Goal: Task Accomplishment & Management: Use online tool/utility

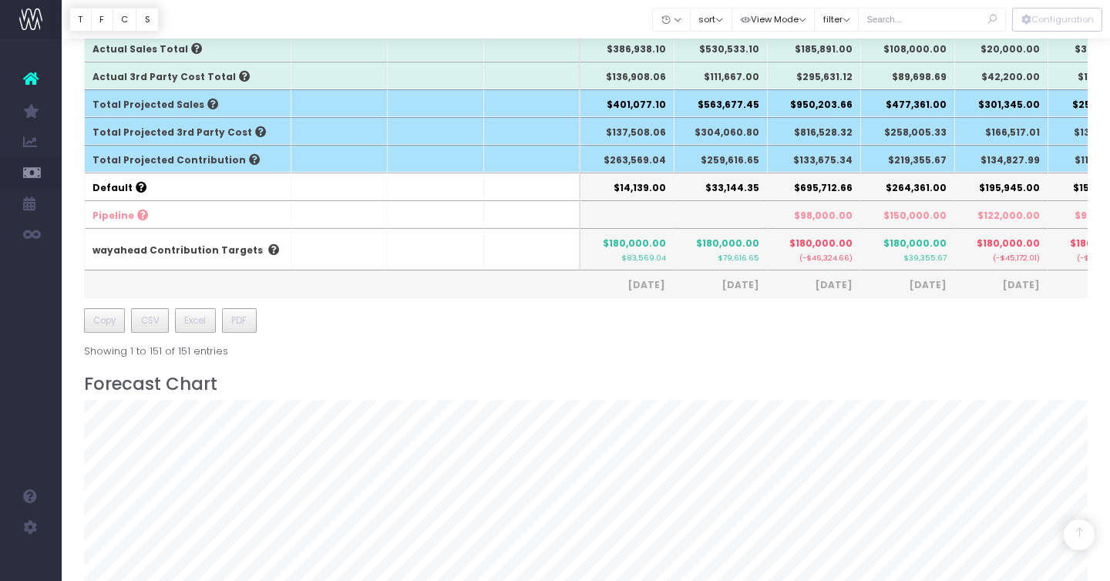
scroll to position [956, 0]
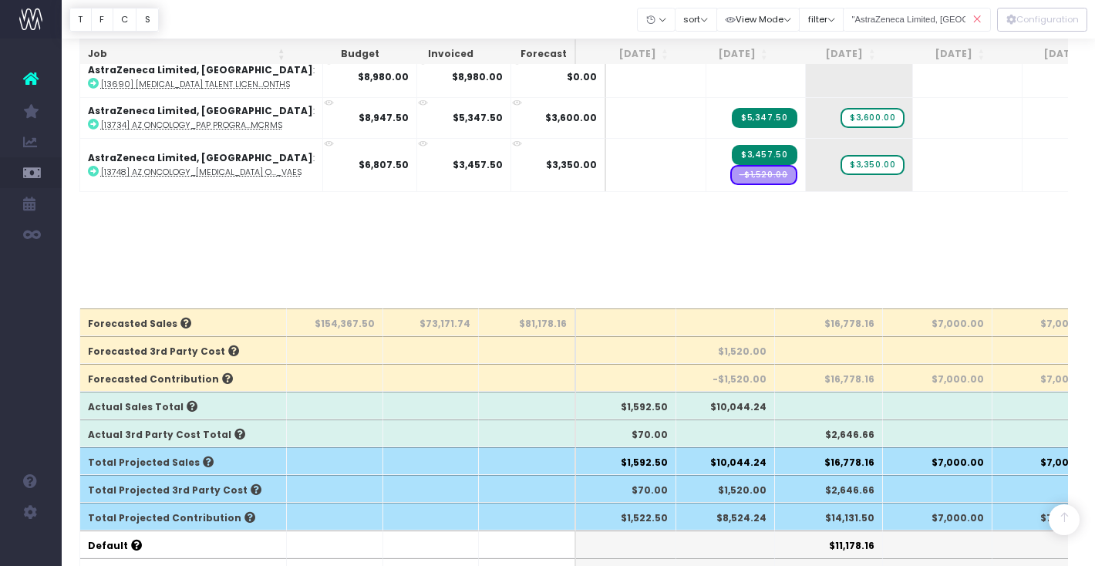
scroll to position [0, 5]
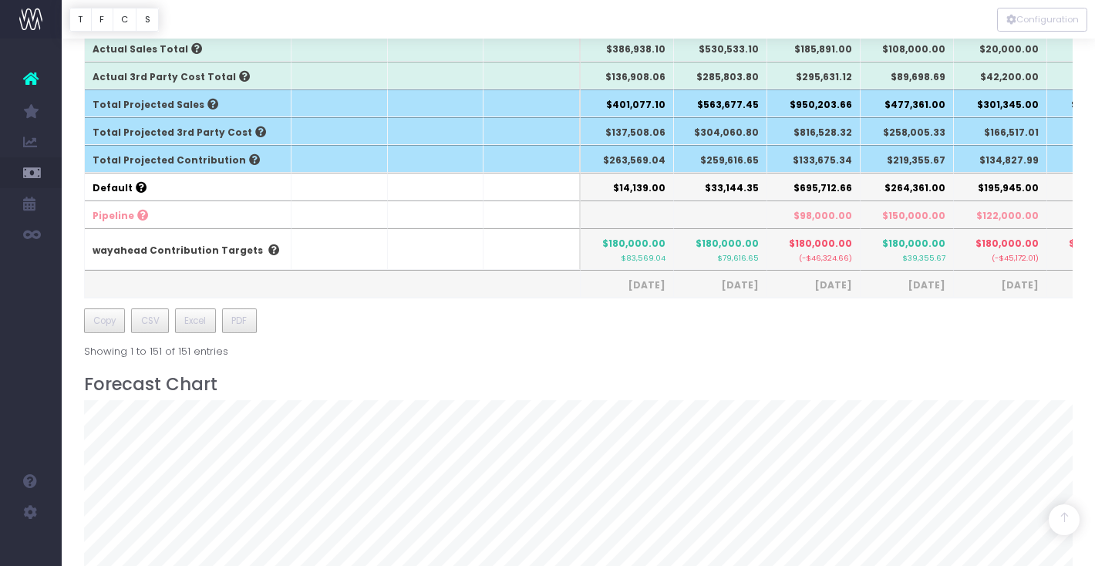
scroll to position [1159, 0]
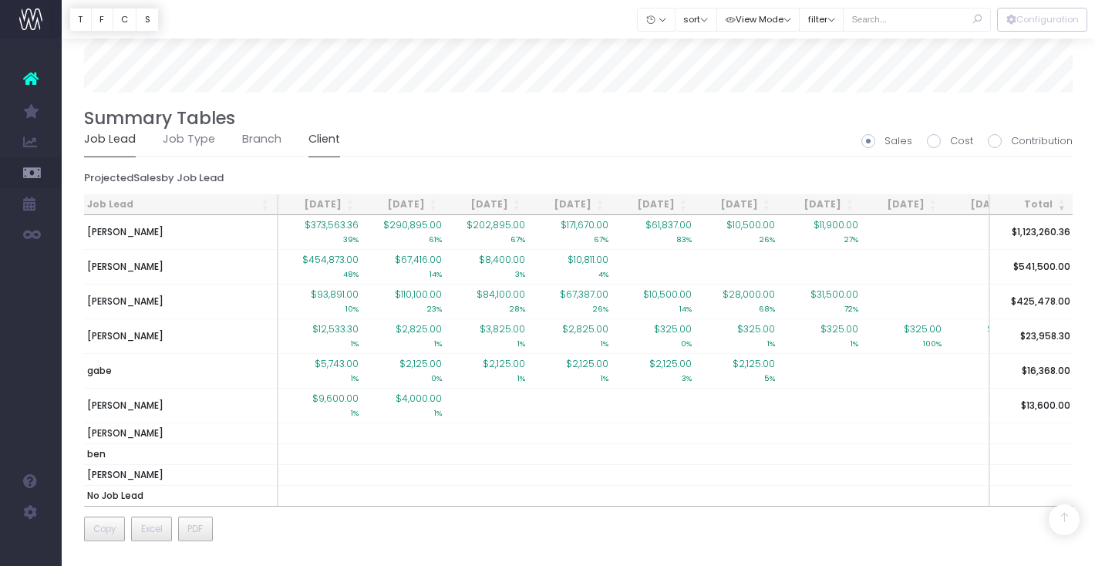
click at [326, 146] on link "Client" at bounding box center [324, 139] width 32 height 35
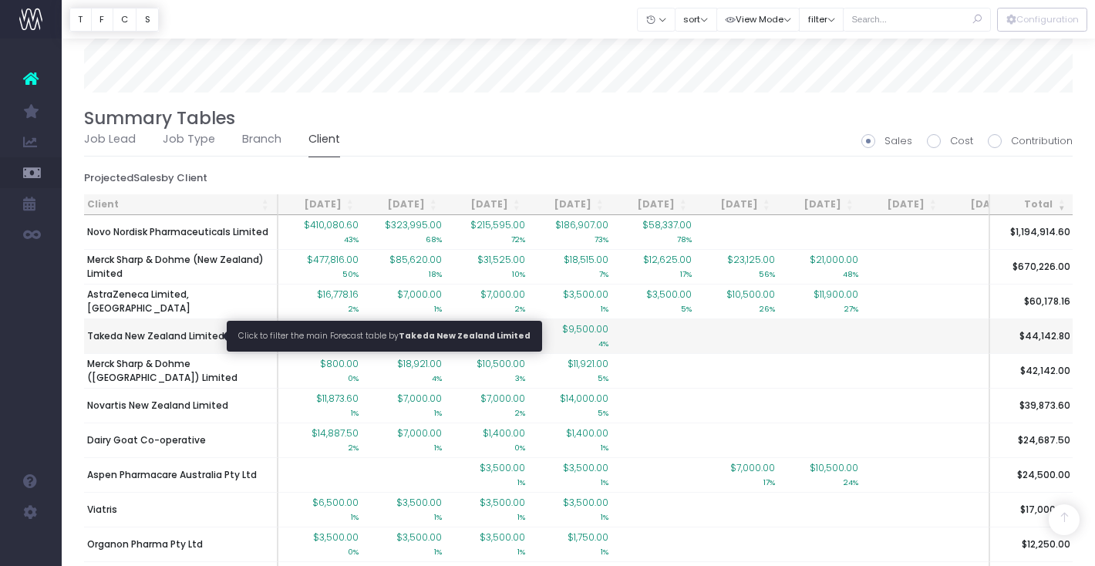
click at [199, 339] on span "Takeda New Zealand Limited" at bounding box center [155, 336] width 137 height 14
type input ""Takeda New Zealand Limited""
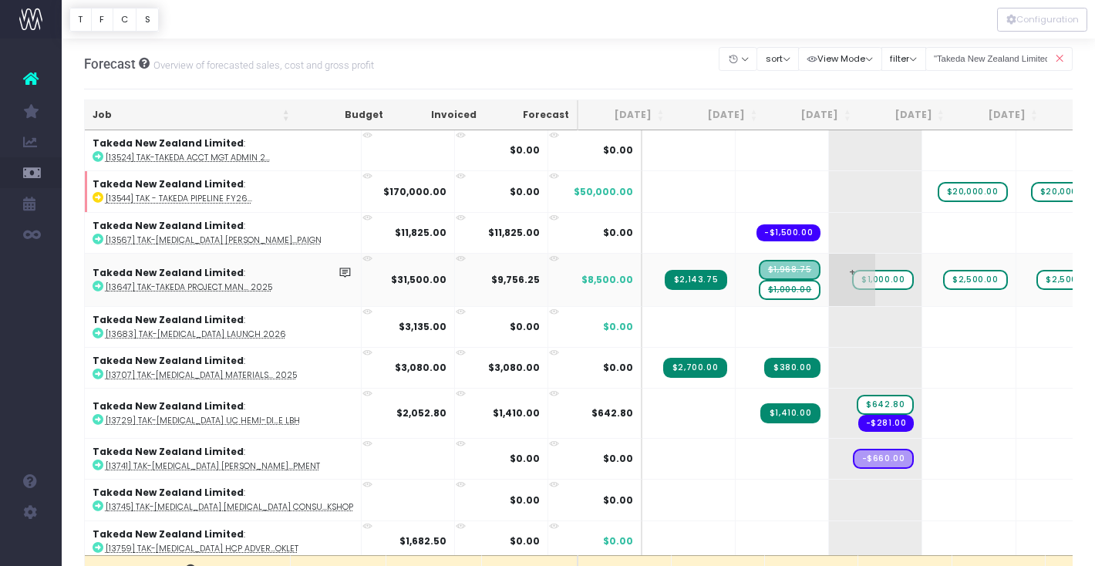
scroll to position [5, 0]
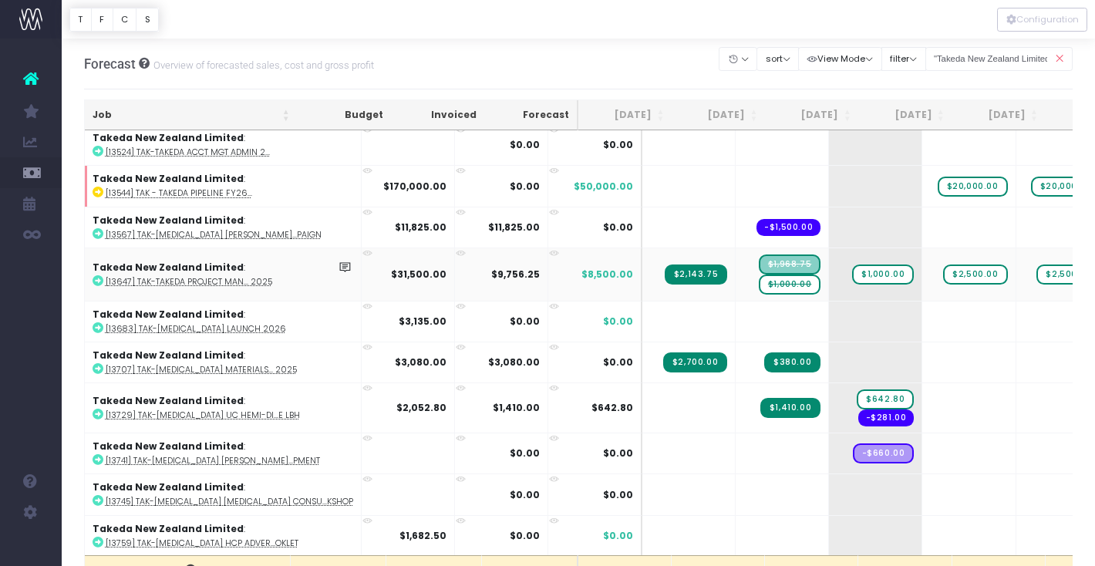
click at [759, 285] on span "$1,000.00" at bounding box center [790, 284] width 62 height 20
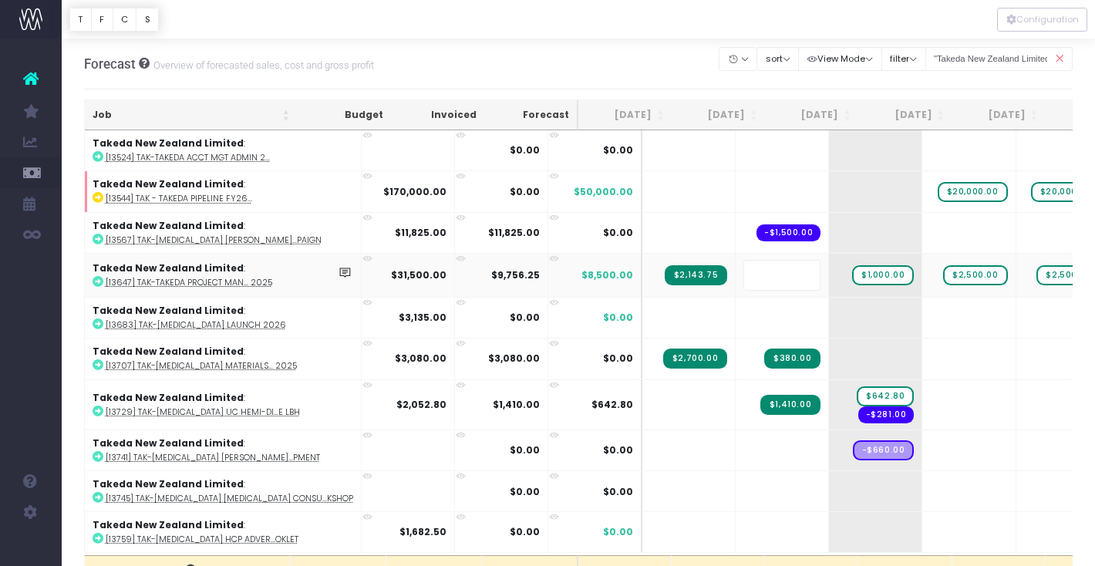
click at [655, 57] on body "Oh my... this is bad. wayahead wasn't able to load this page. Please contact su…" at bounding box center [547, 283] width 1095 height 566
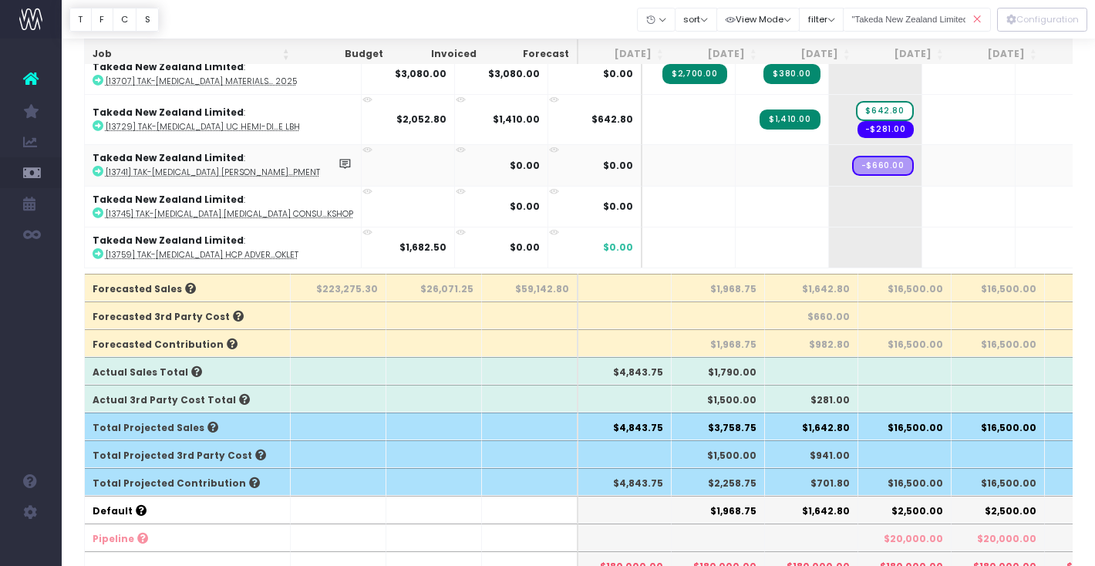
scroll to position [284, 0]
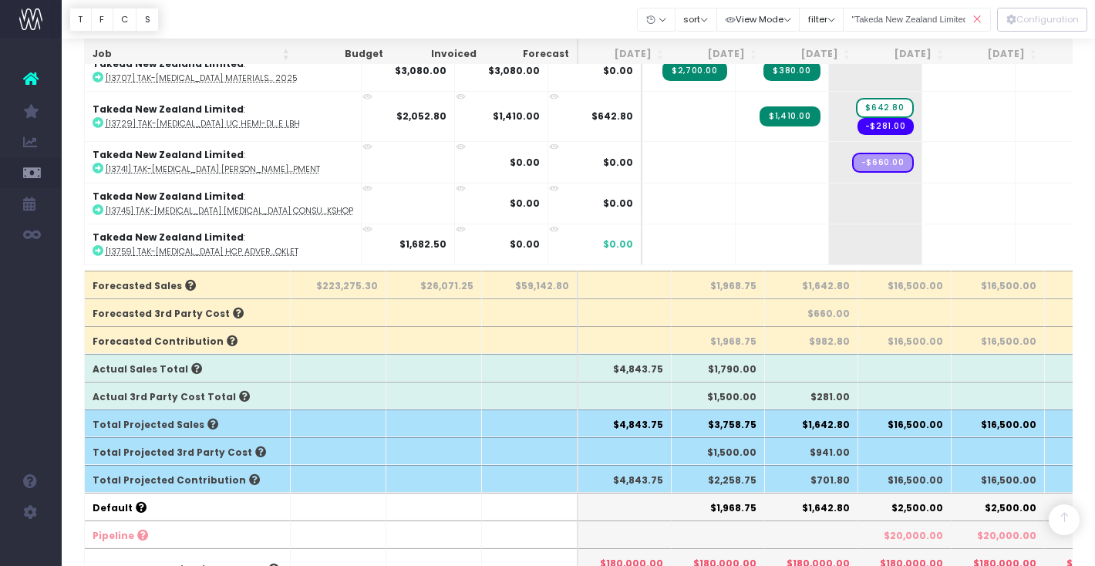
click at [979, 23] on icon at bounding box center [977, 20] width 27 height 32
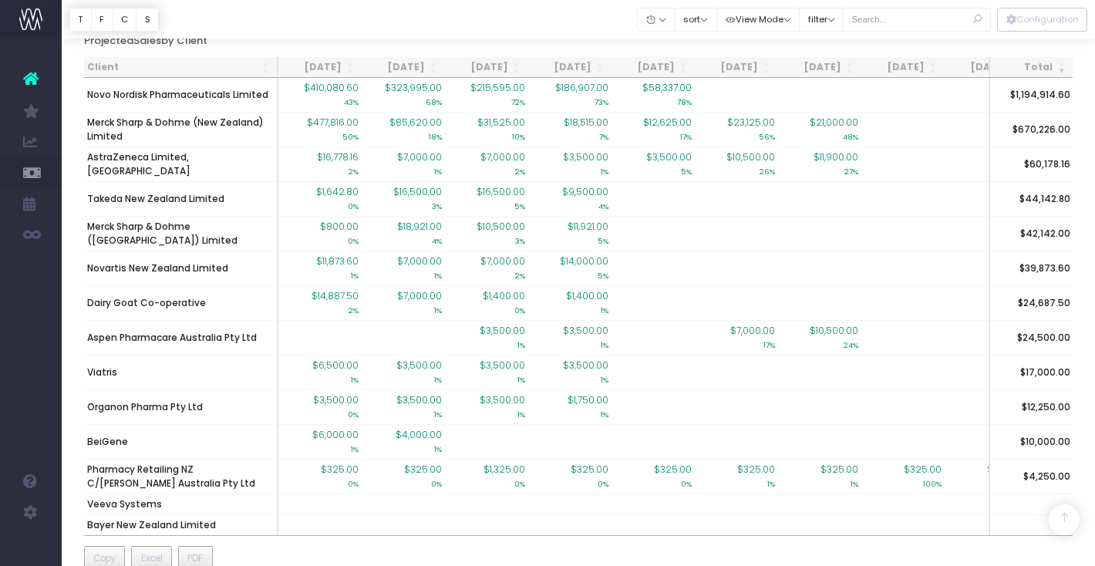
scroll to position [1294, 0]
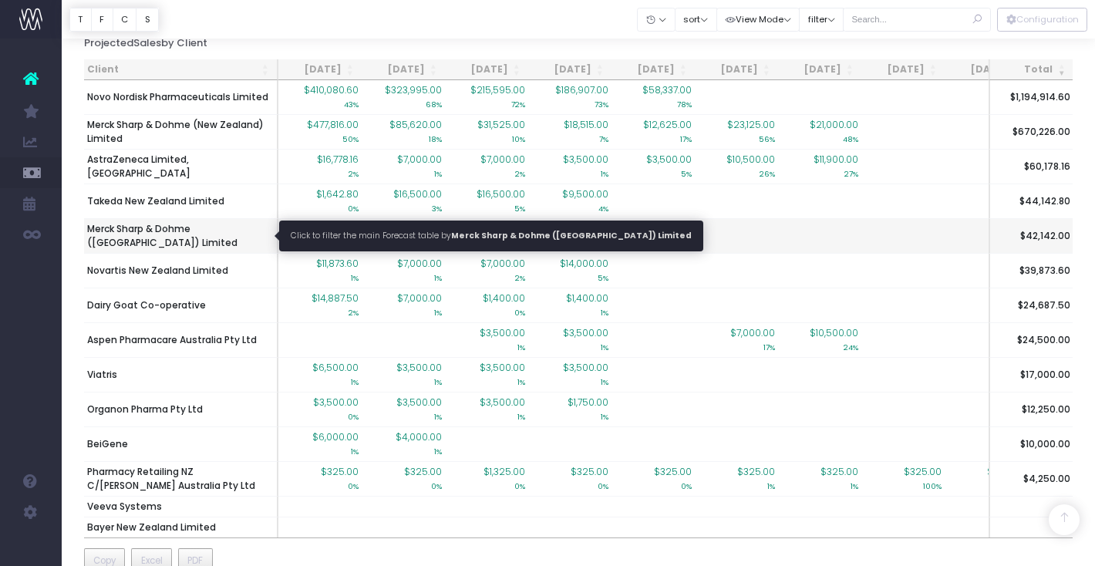
click at [170, 231] on span "Merck Sharp & Dohme ([GEOGRAPHIC_DATA]) Limited" at bounding box center [180, 236] width 187 height 28
type input ""Merck Sharp & Dohme (Australia) Limited""
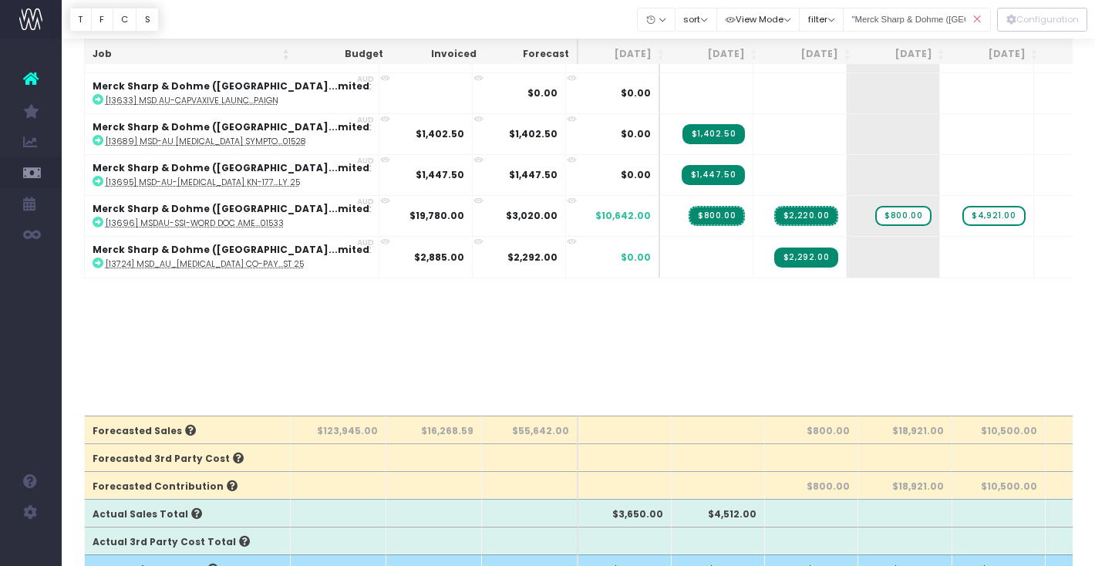
scroll to position [137, 0]
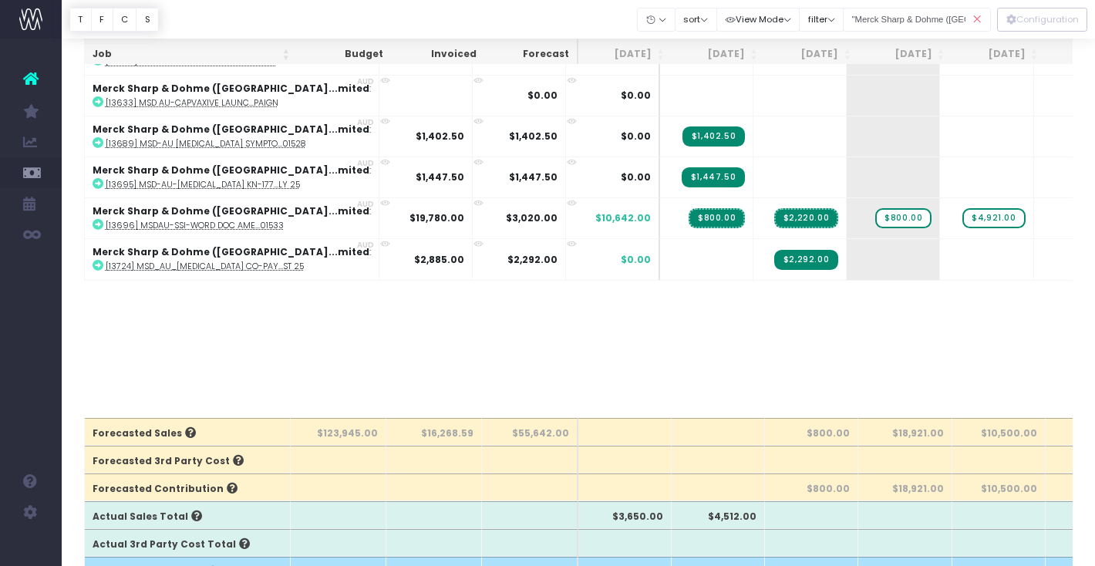
click at [978, 19] on icon at bounding box center [977, 20] width 27 height 32
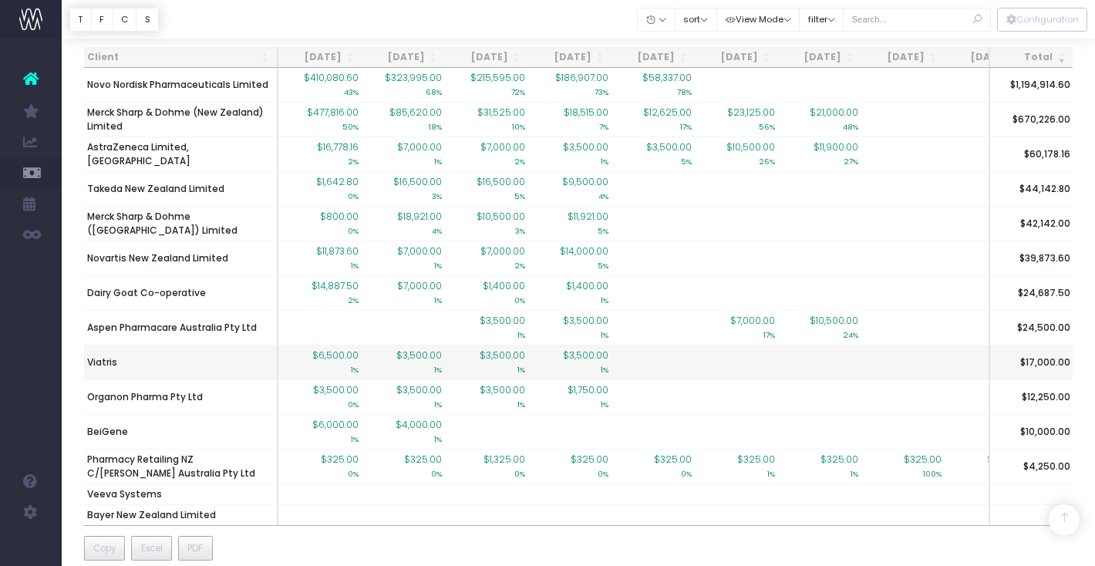
scroll to position [1304, 0]
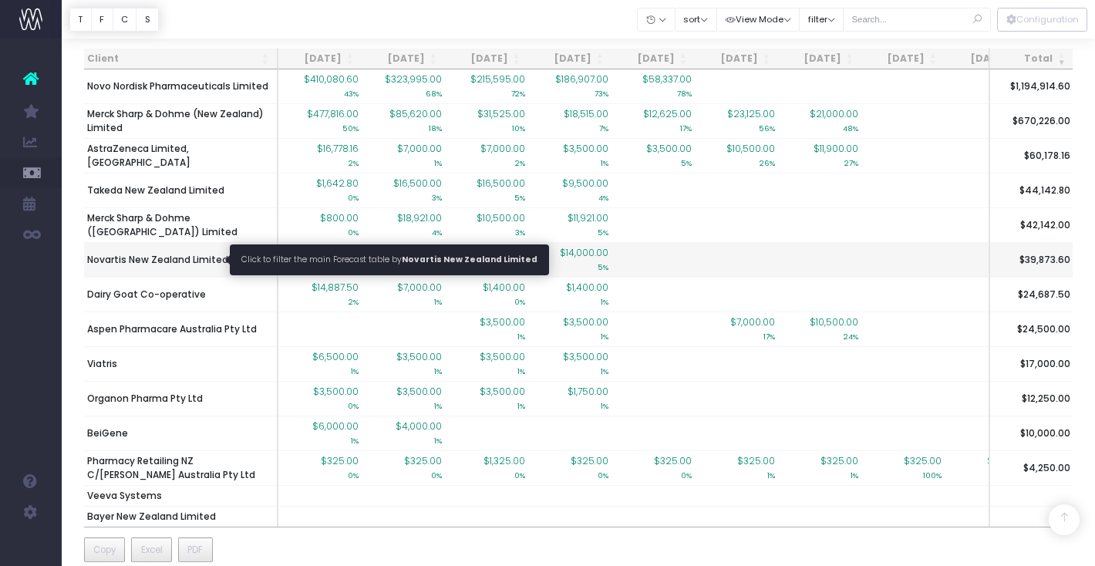
click at [195, 259] on span "Novartis New Zealand Limited" at bounding box center [157, 260] width 141 height 14
type input ""Novartis New Zealand Limited""
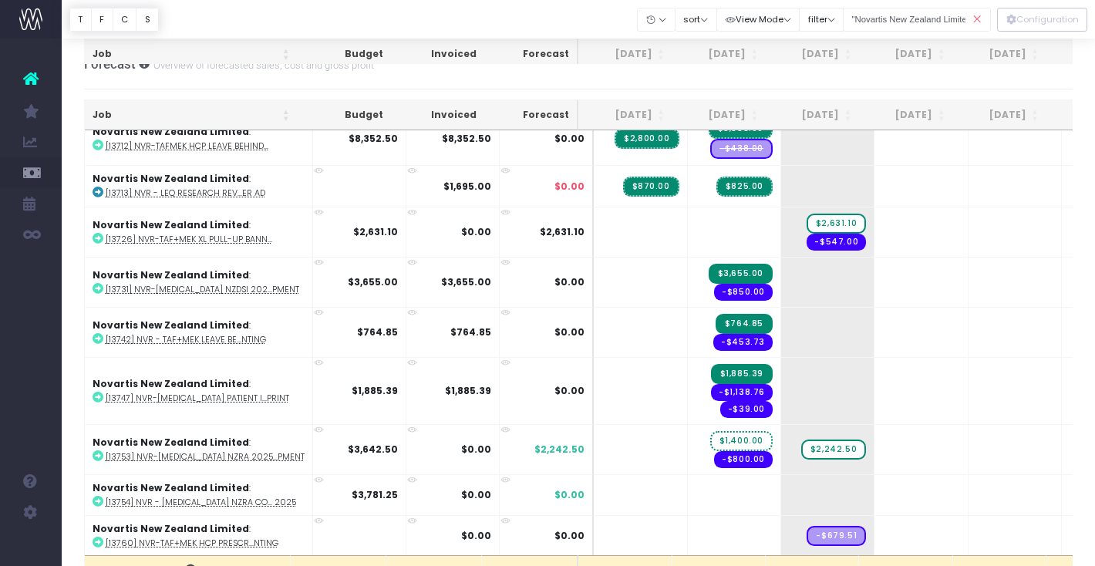
scroll to position [0, 0]
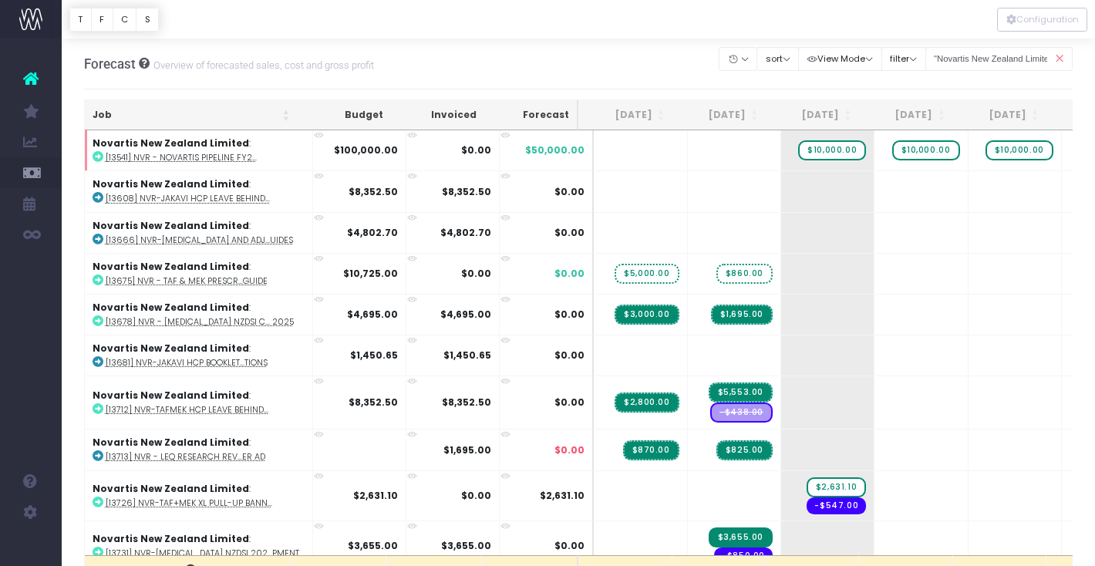
click at [1061, 57] on icon at bounding box center [1058, 59] width 27 height 32
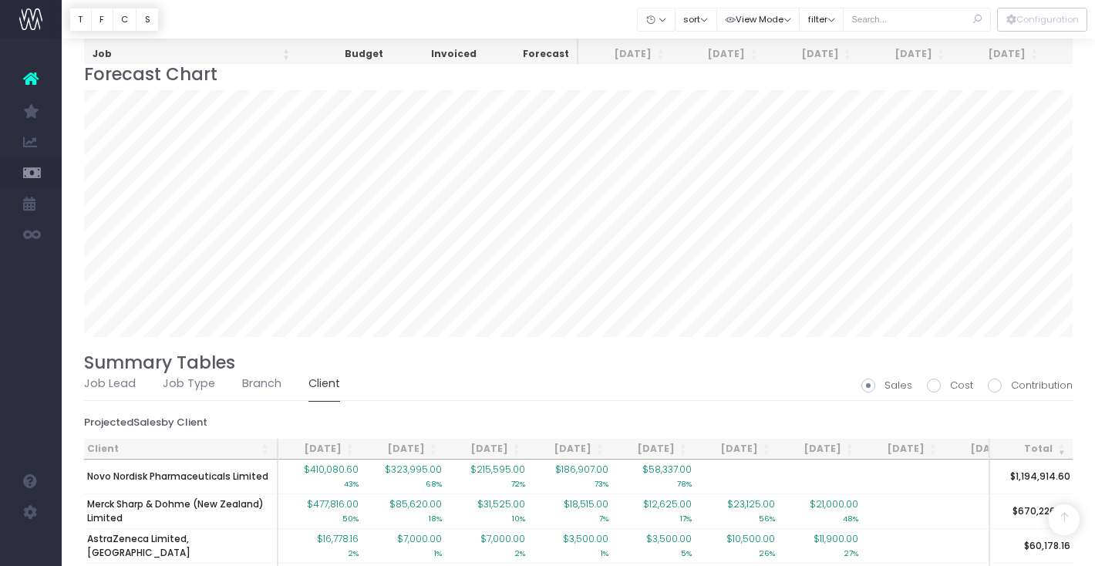
scroll to position [1325, 0]
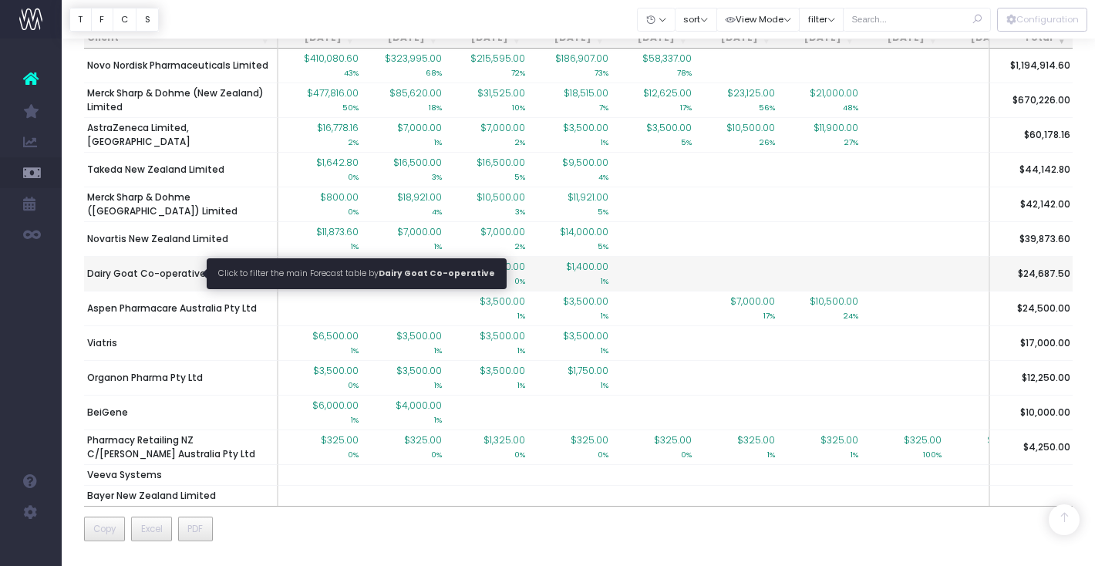
click at [169, 273] on span "Dairy Goat Co-operative" at bounding box center [146, 274] width 119 height 14
type input ""Dairy Goat Co-operative""
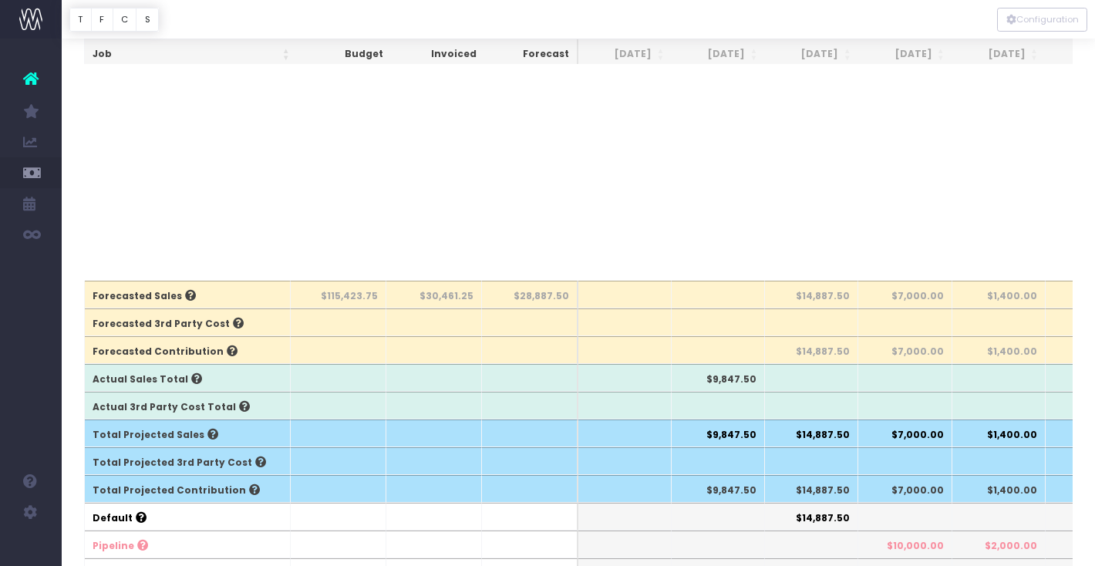
scroll to position [439, 0]
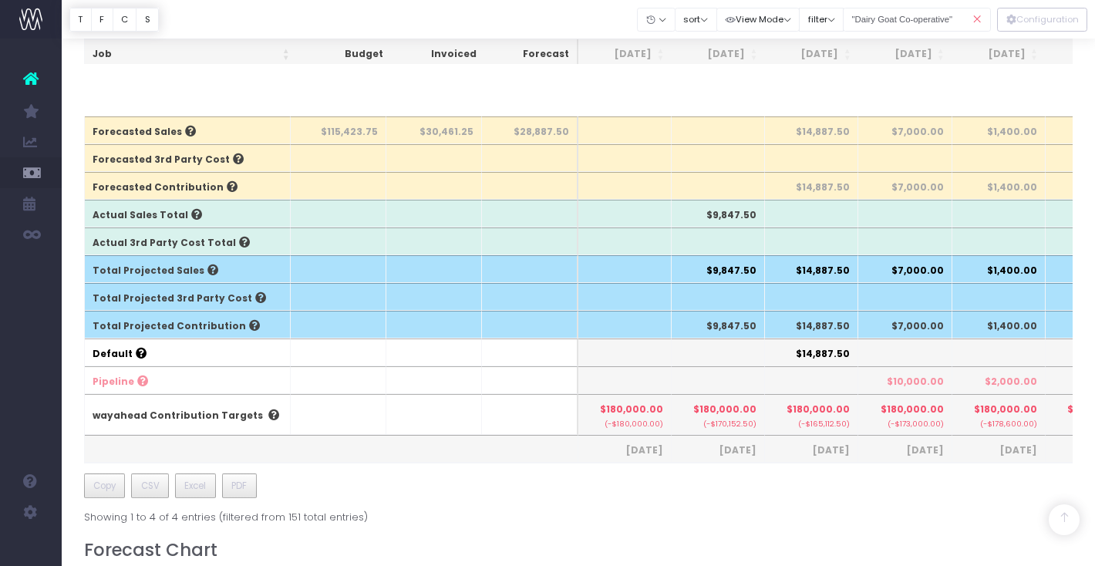
click at [974, 16] on icon at bounding box center [977, 20] width 27 height 32
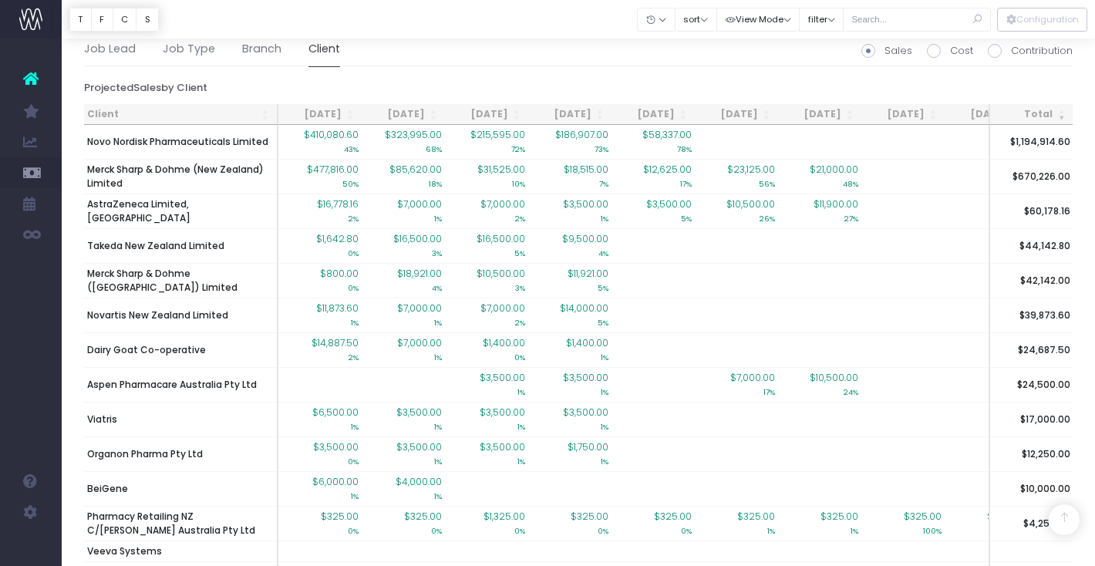
scroll to position [1325, 0]
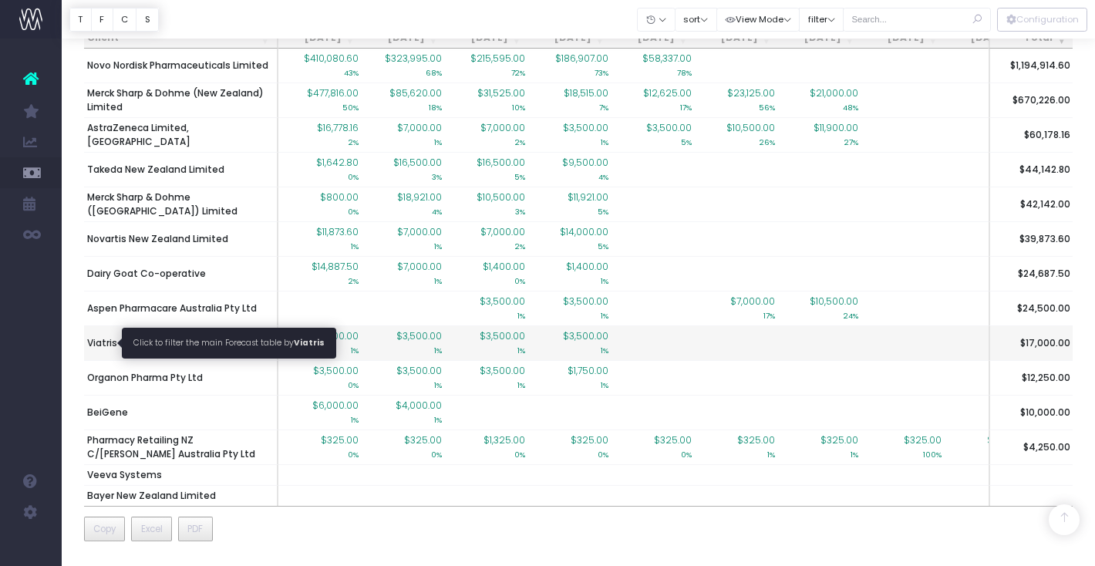
click at [111, 342] on span "Viatris" at bounding box center [102, 343] width 30 height 14
type input ""Viatris""
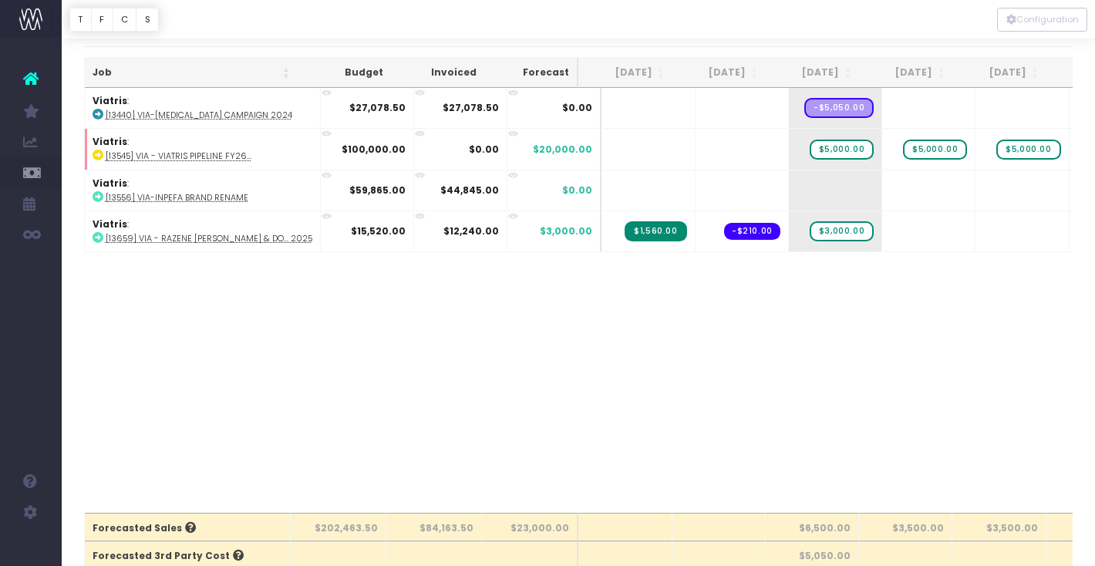
scroll to position [0, 0]
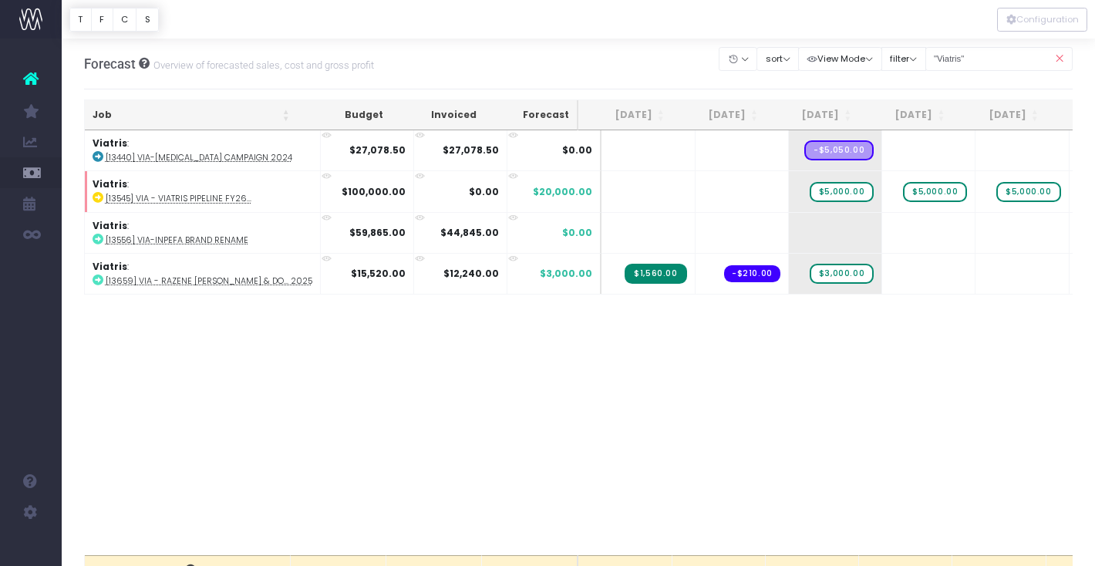
click at [1062, 55] on icon at bounding box center [1058, 59] width 27 height 32
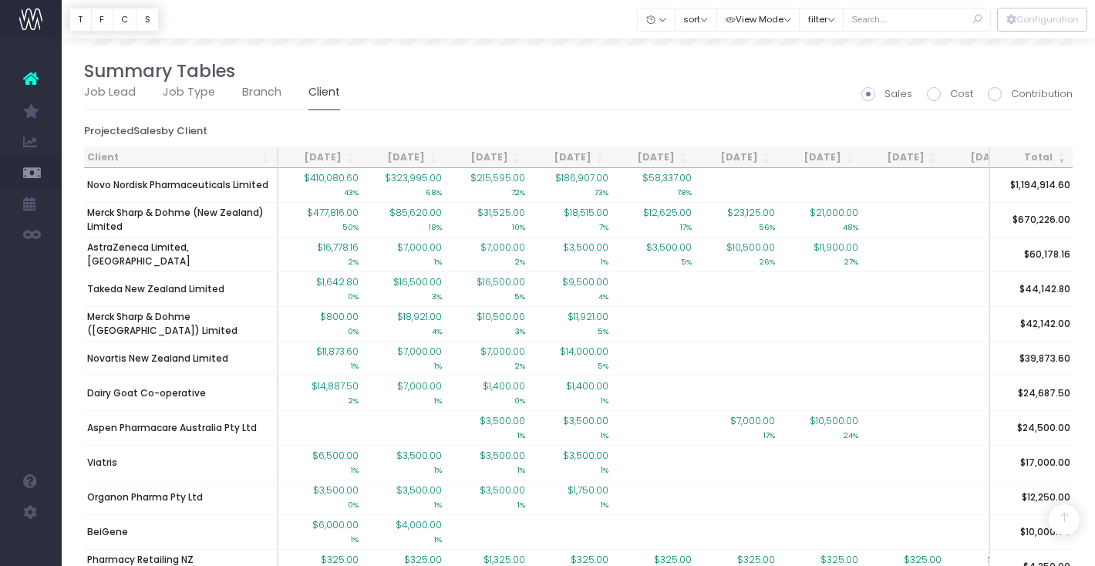
scroll to position [1183, 0]
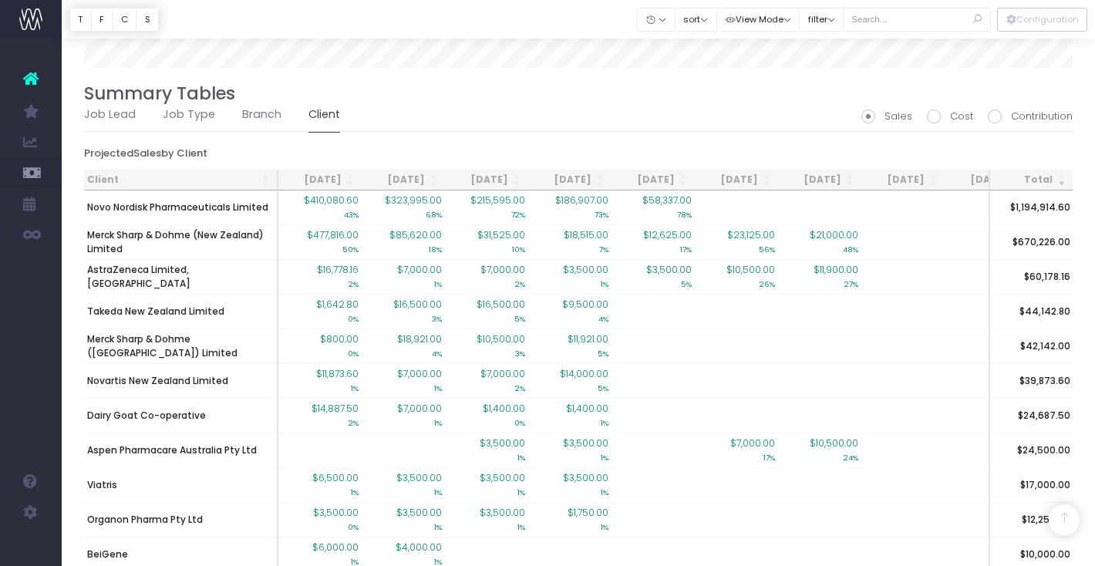
click at [995, 118] on span at bounding box center [995, 116] width 14 height 14
click at [1011, 118] on input "Contribution" at bounding box center [1016, 114] width 10 height 10
radio input "true"
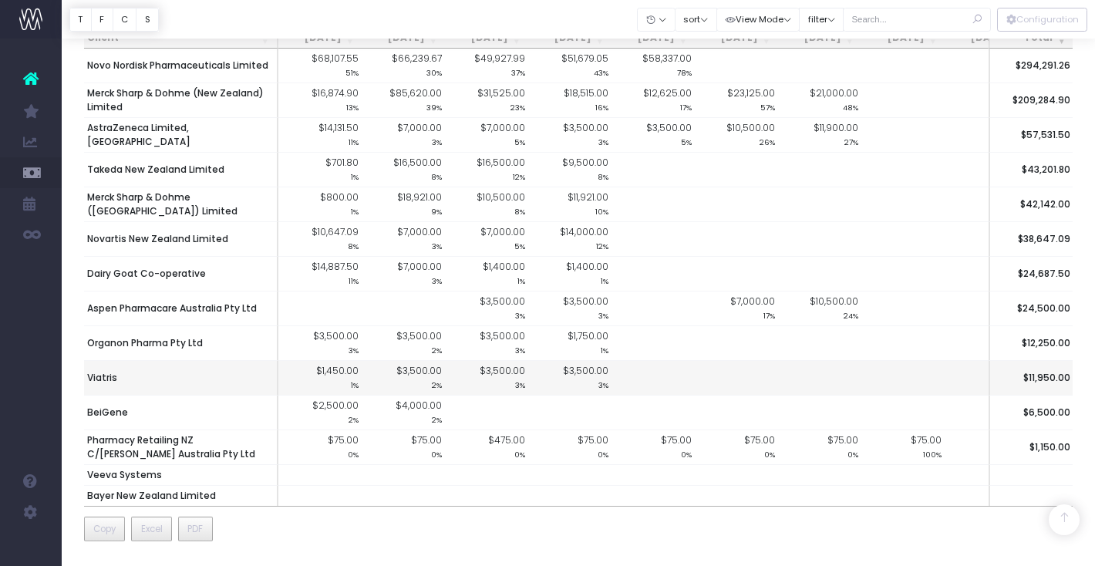
scroll to position [1324, 0]
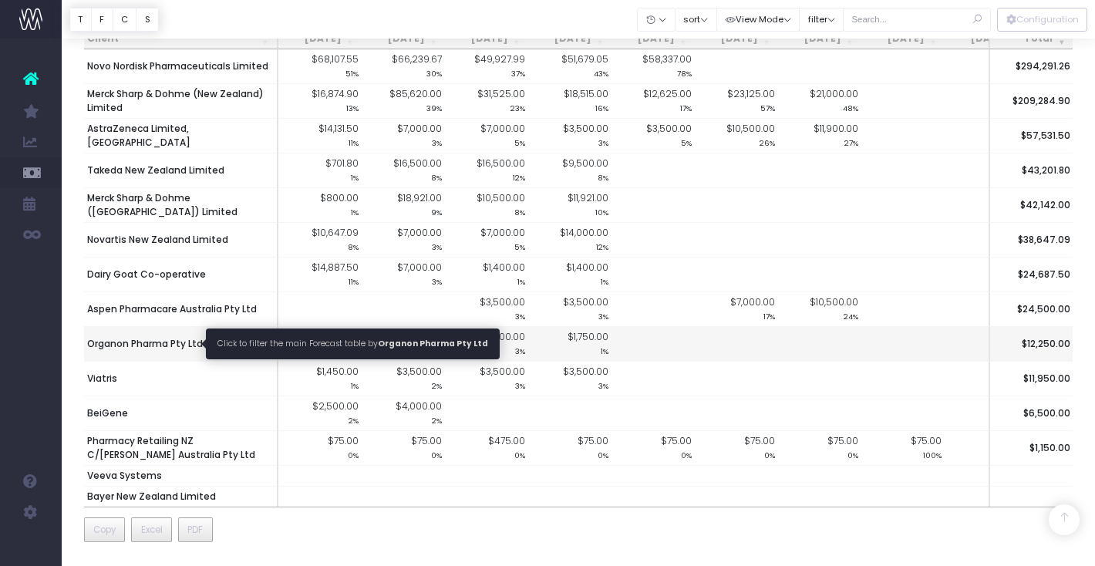
click at [133, 347] on span "Organon Pharma Pty Ltd" at bounding box center [145, 344] width 116 height 14
type input ""Organon Pharma Pty Ltd""
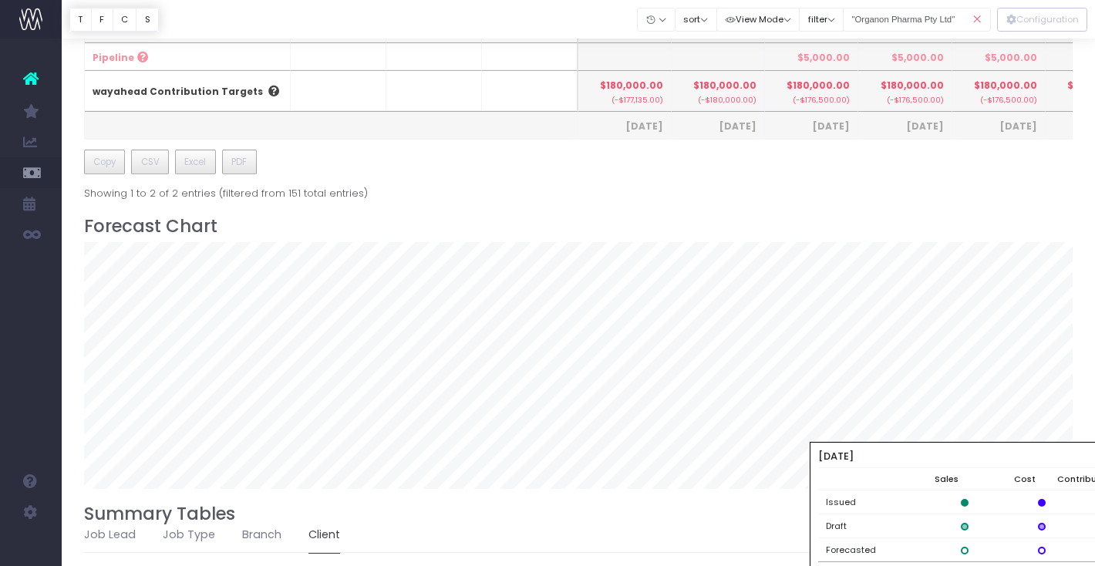
scroll to position [469, 0]
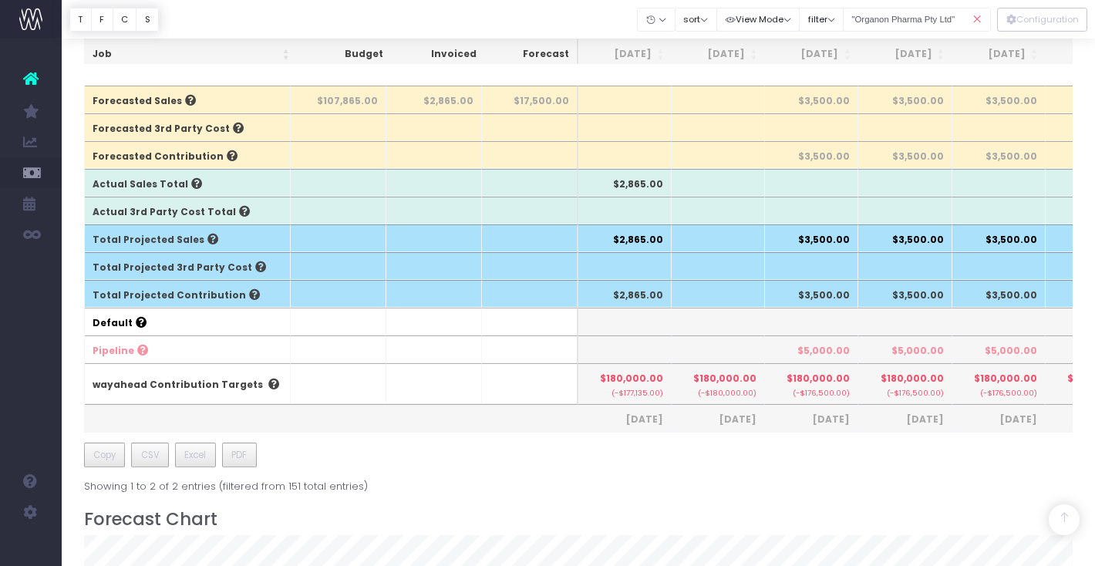
click at [978, 17] on icon at bounding box center [977, 20] width 27 height 32
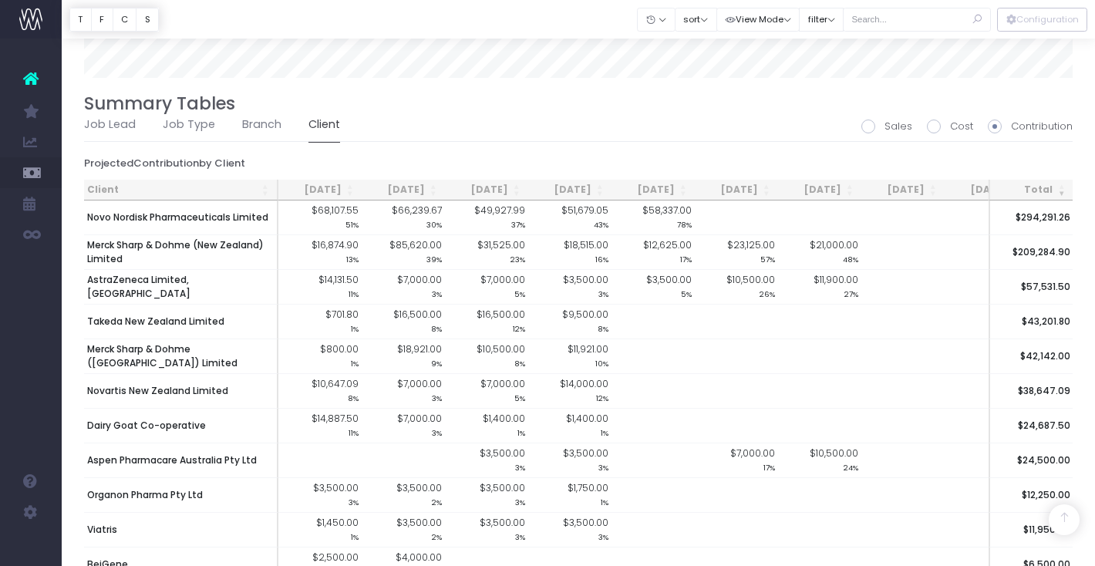
scroll to position [1325, 0]
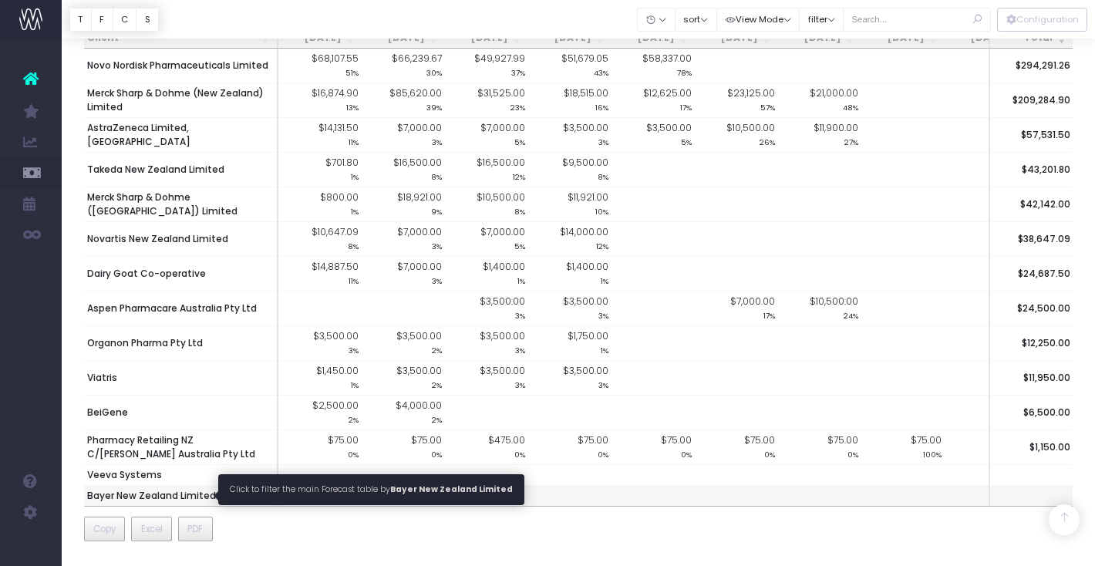
click at [169, 492] on span "Bayer New Zealand Limited" at bounding box center [151, 496] width 129 height 14
type input ""Bayer New Zealand Limited""
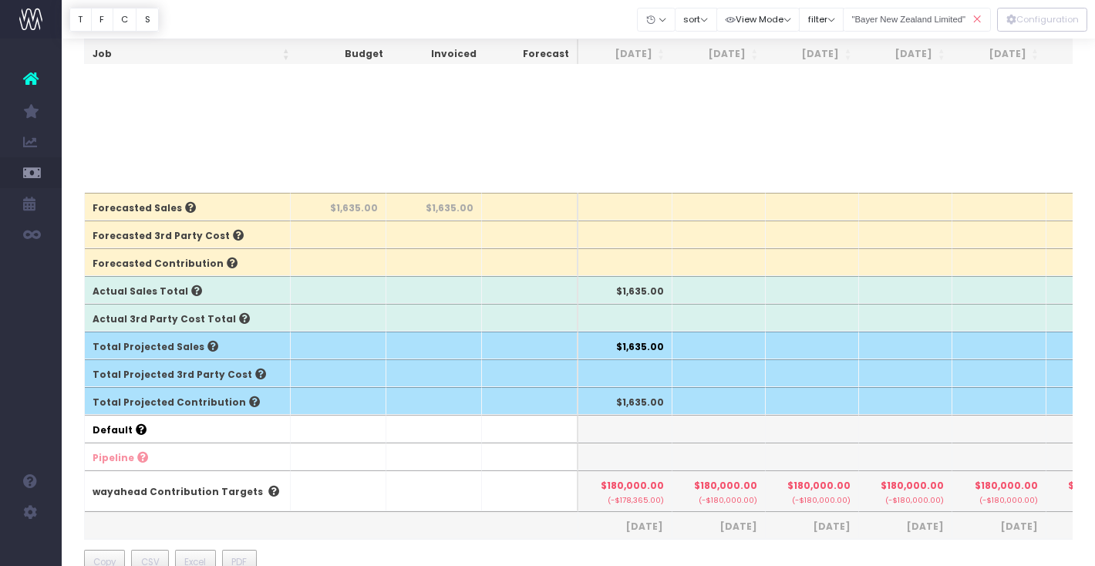
scroll to position [0, 0]
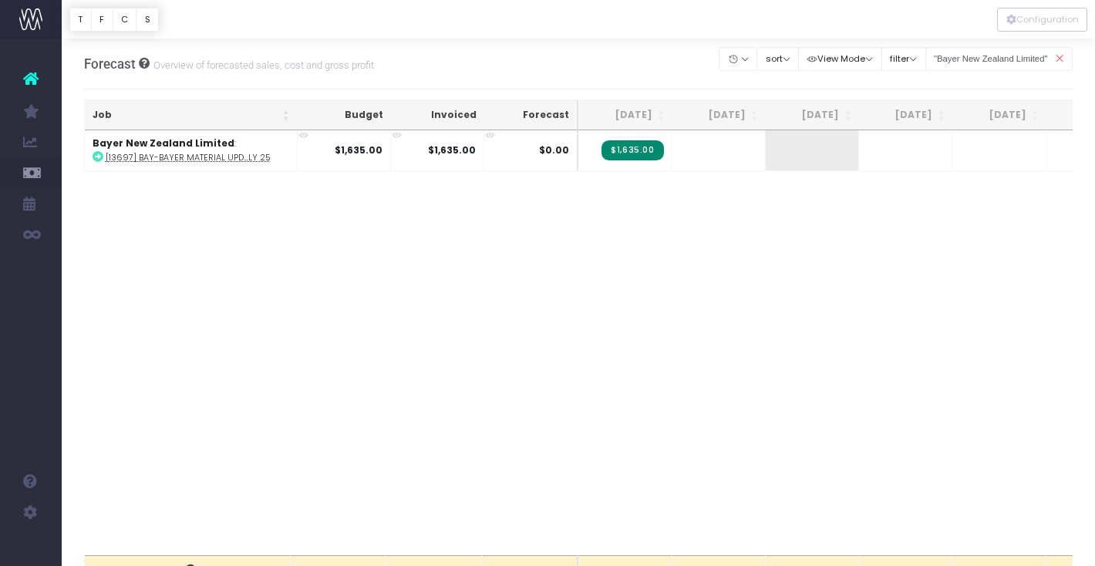
click at [1062, 56] on icon at bounding box center [1058, 59] width 27 height 32
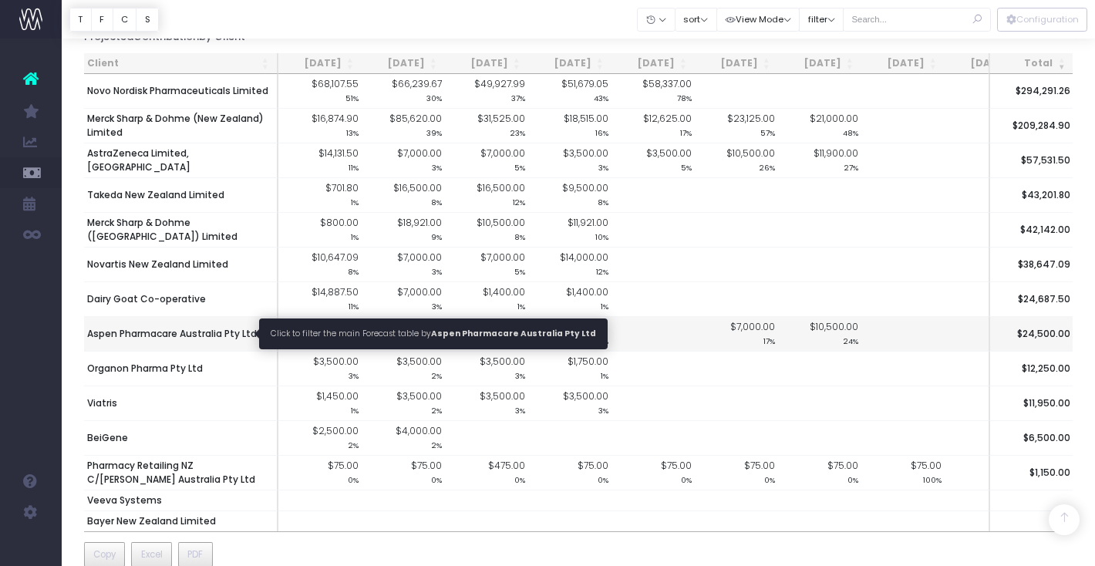
scroll to position [1325, 0]
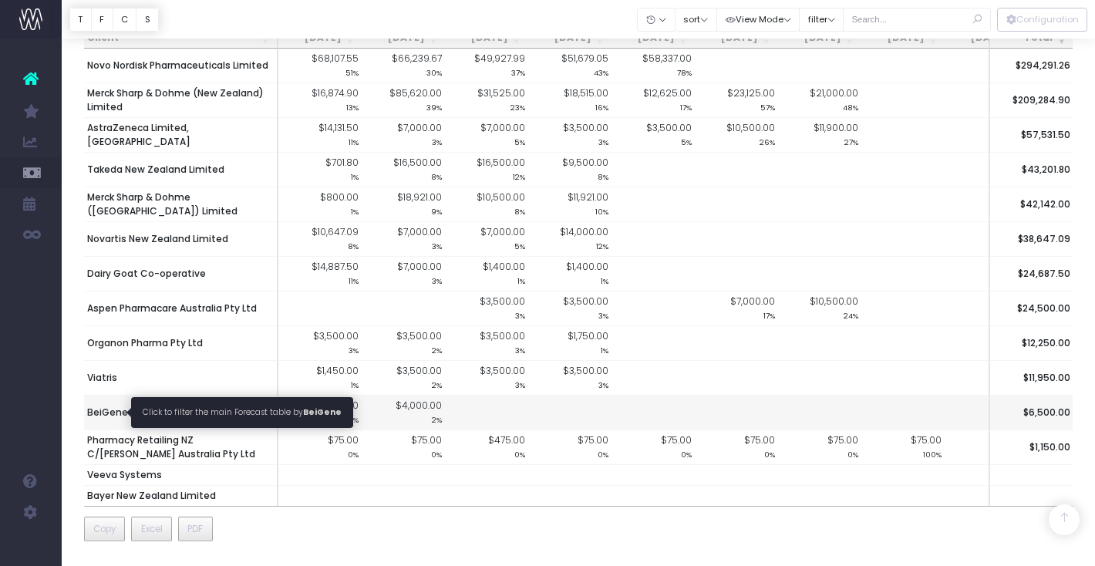
click at [115, 407] on span "BeiGene" at bounding box center [107, 413] width 41 height 14
type input ""BeiGene""
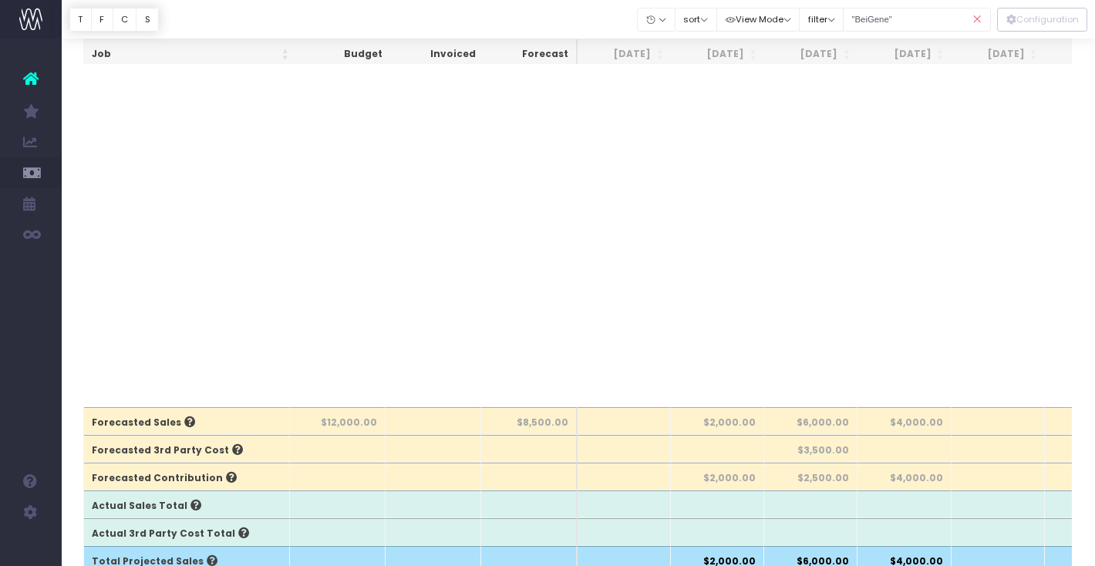
scroll to position [145, 1]
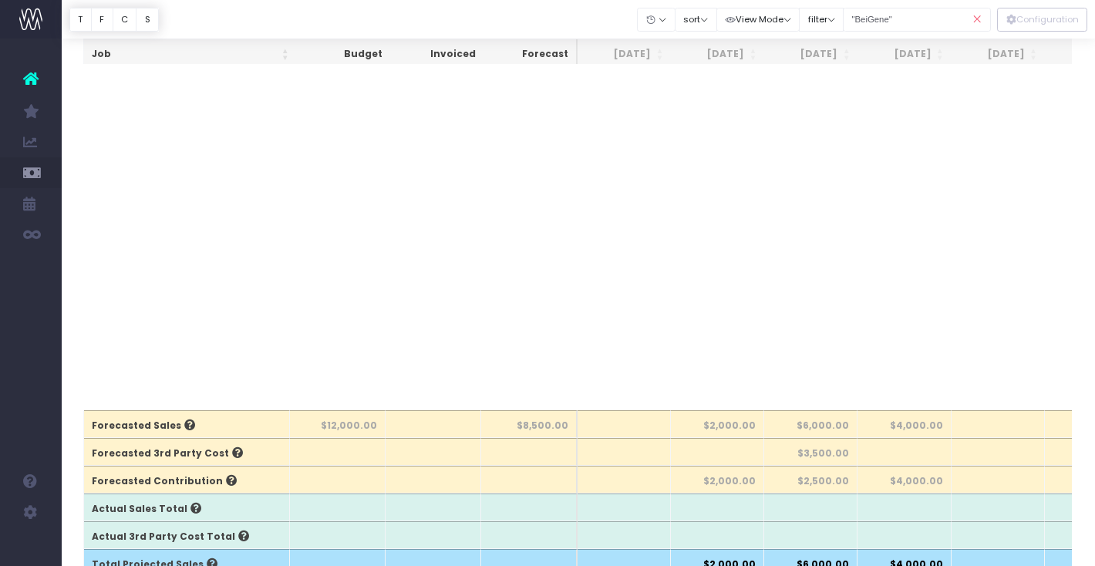
click at [980, 23] on icon at bounding box center [977, 20] width 27 height 32
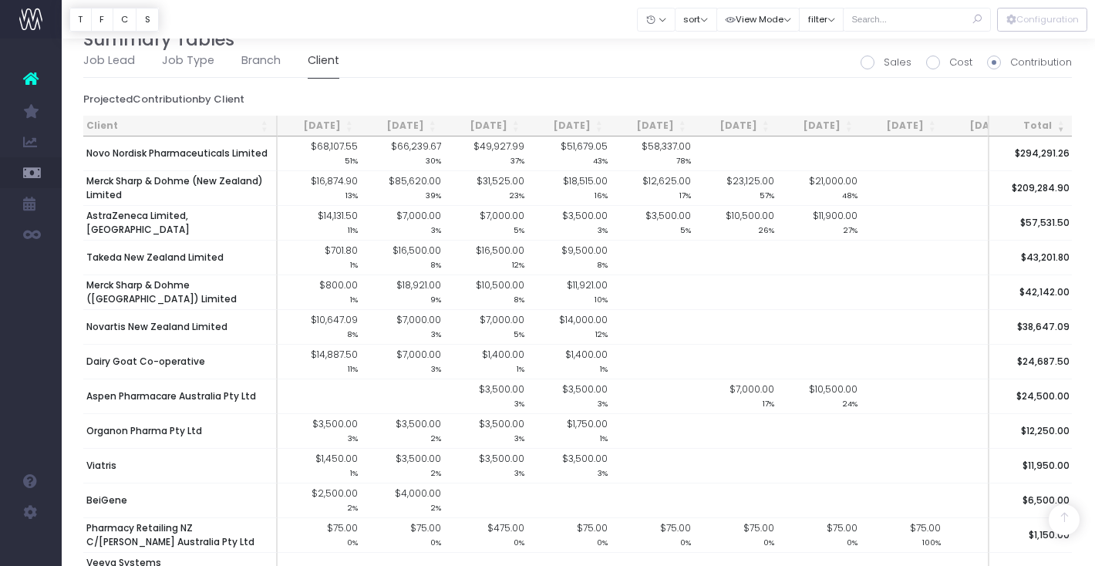
scroll to position [1325, 1]
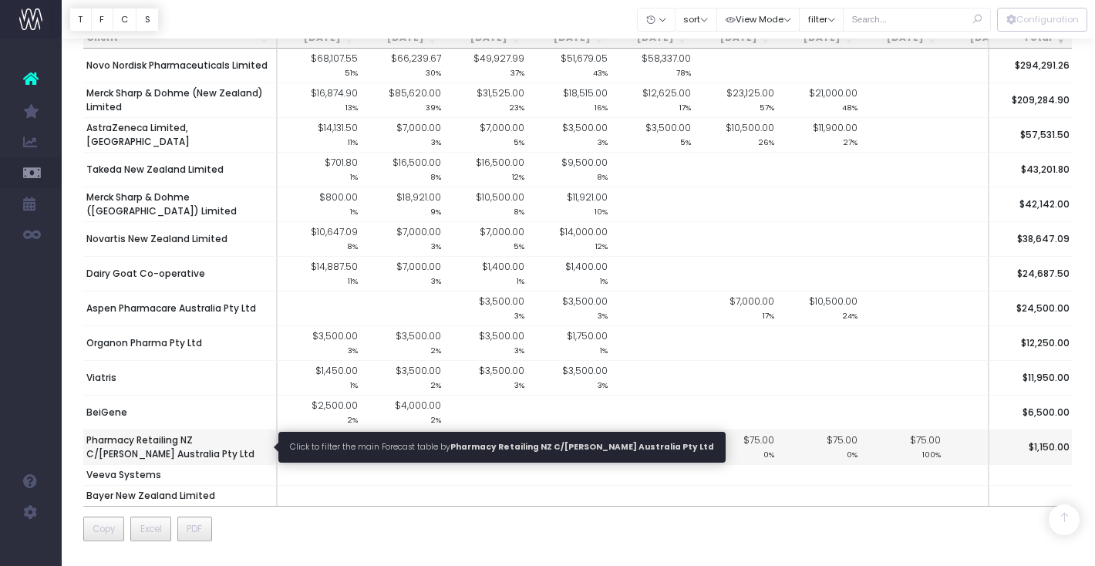
click at [160, 444] on span "Pharmacy Retailing NZ C/[PERSON_NAME] Australia Pty Ltd" at bounding box center [179, 447] width 187 height 28
type input ""Pharmacy Retailing NZ C/O Merz Australia Pty Ltd""
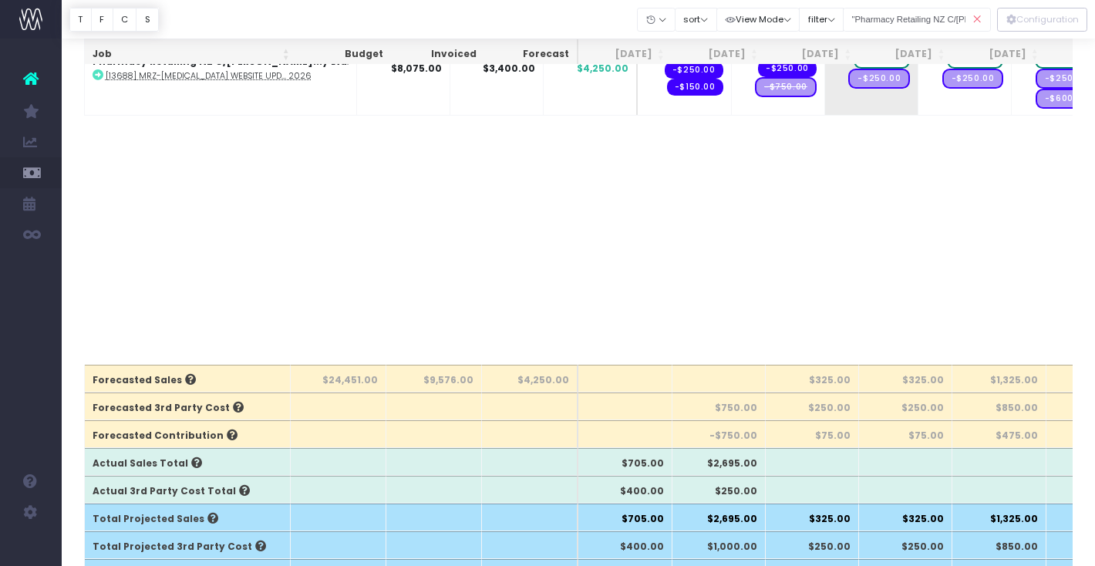
scroll to position [148, 0]
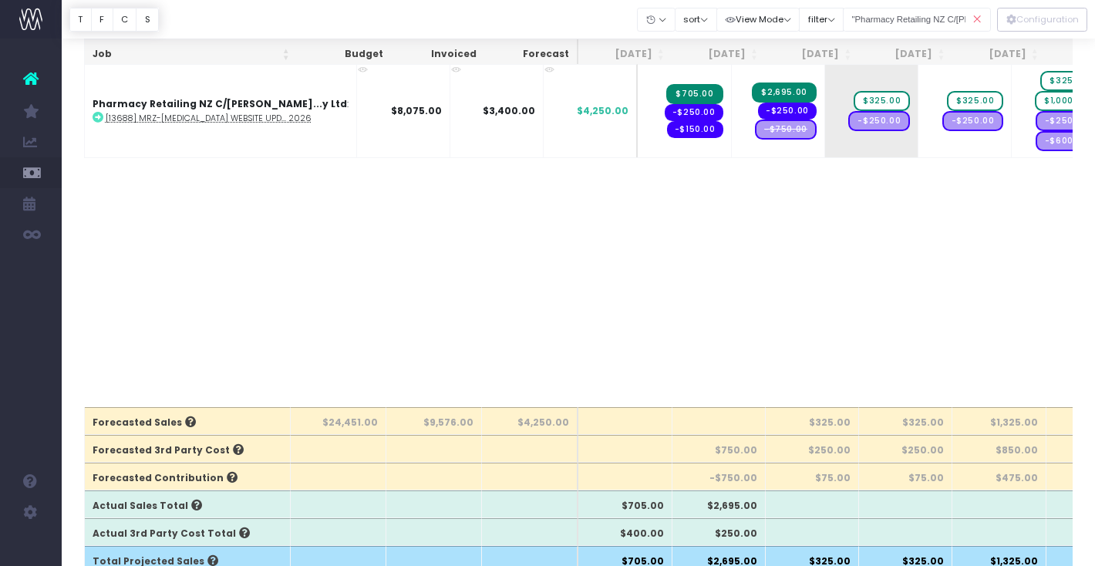
click at [978, 24] on icon at bounding box center [977, 20] width 27 height 32
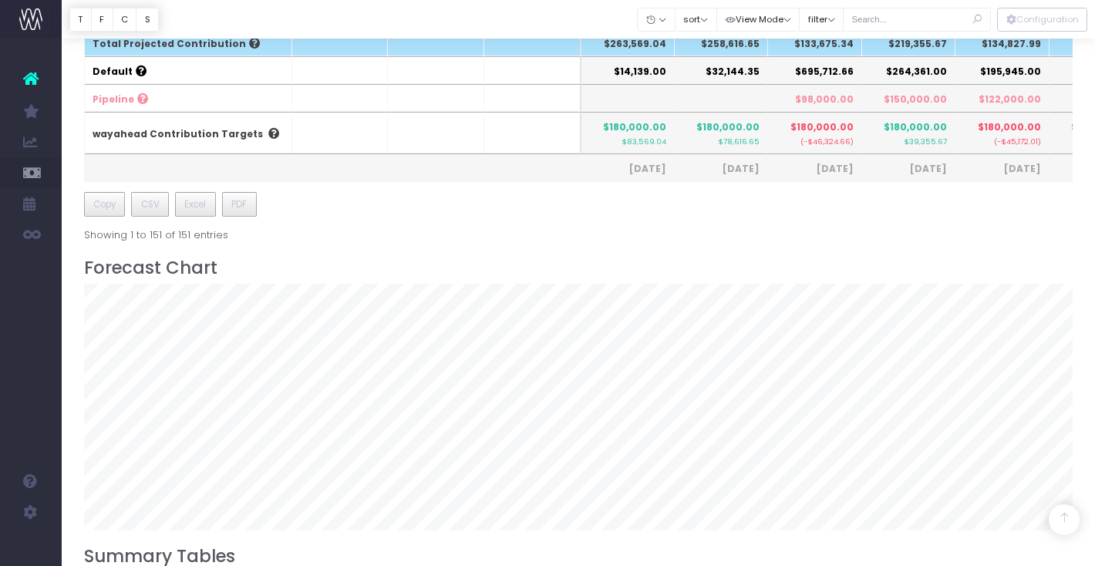
scroll to position [1325, 0]
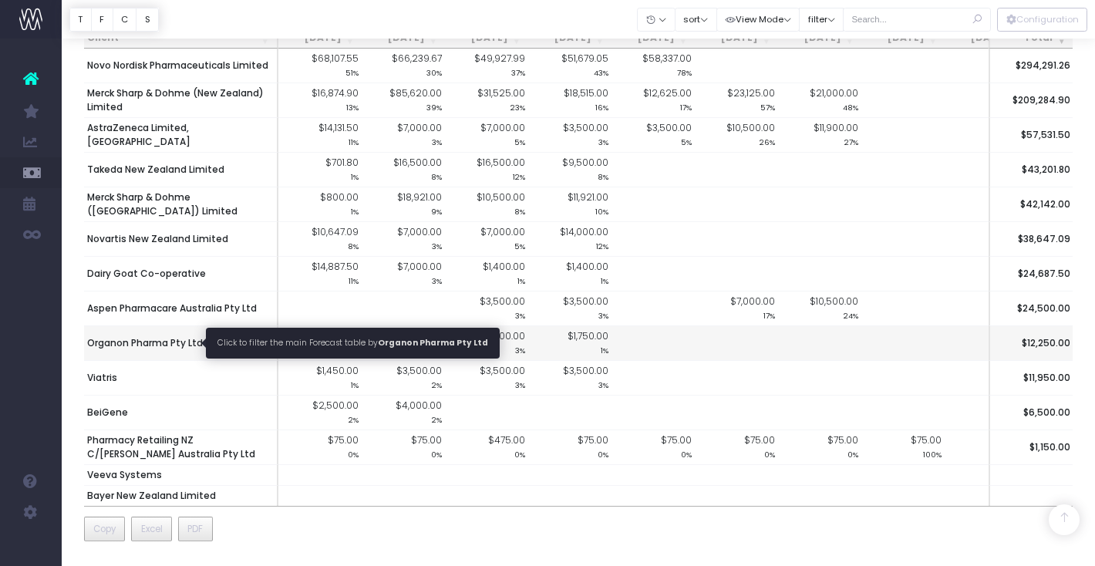
click at [172, 340] on span "Organon Pharma Pty Ltd" at bounding box center [145, 343] width 116 height 14
type input ""Organon Pharma Pty Ltd""
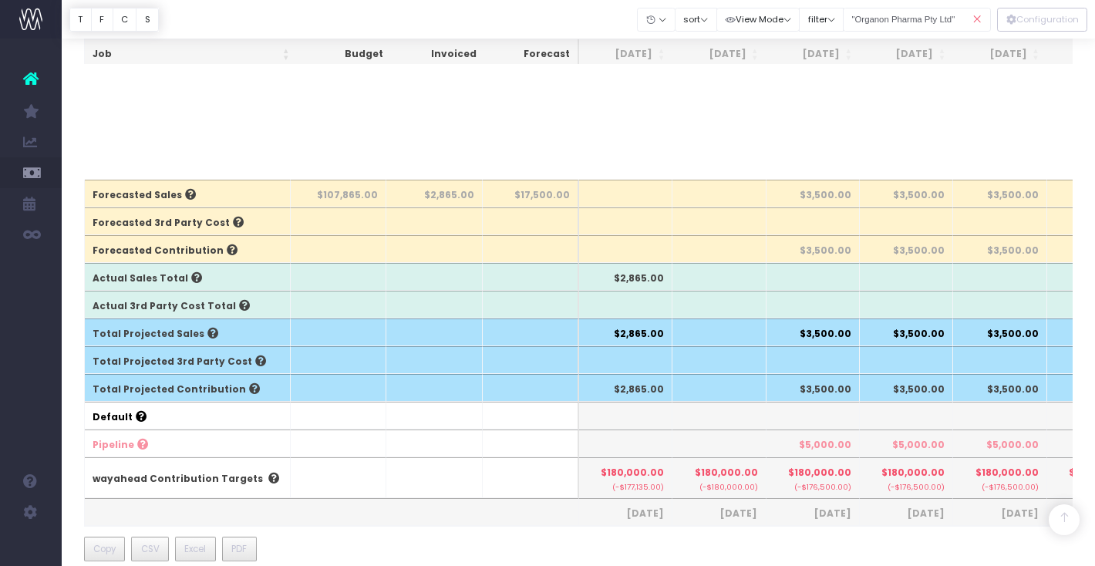
scroll to position [0, 0]
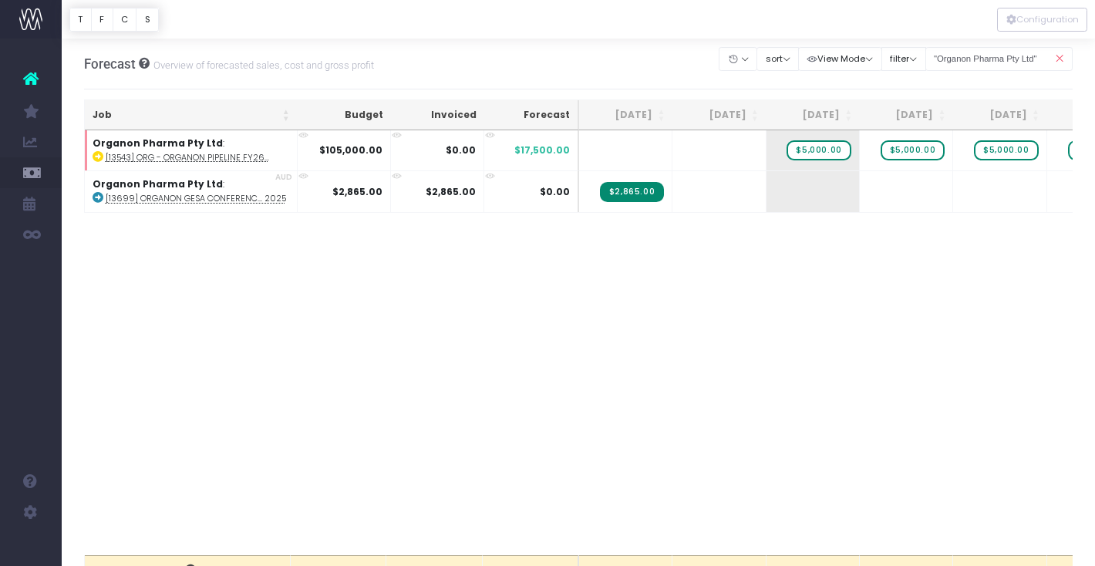
click at [1058, 59] on icon at bounding box center [1058, 59] width 27 height 32
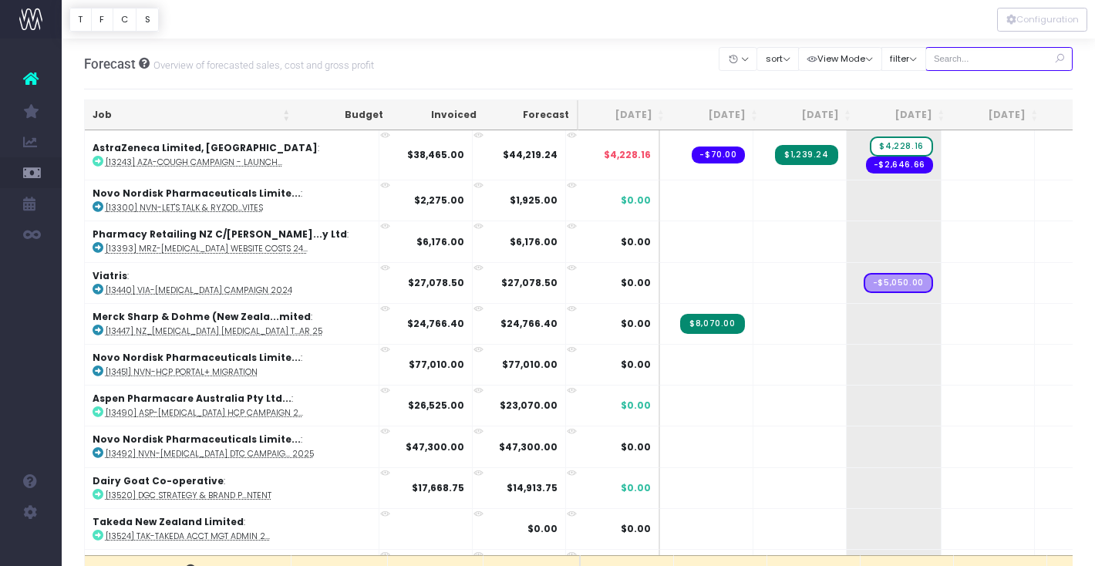
click at [978, 66] on input "text" at bounding box center [999, 59] width 148 height 24
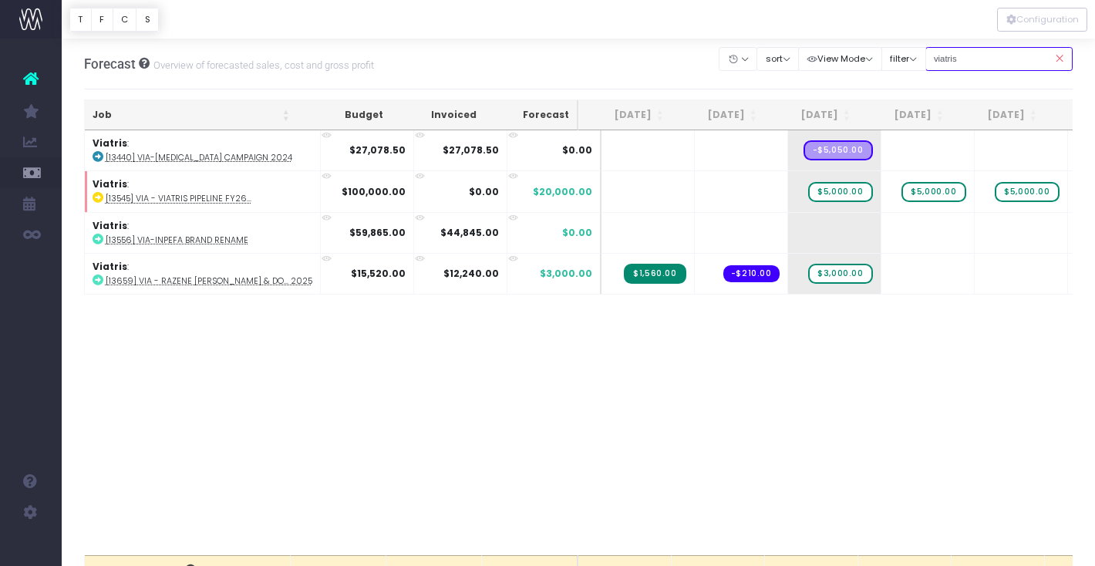
type input "viatris"
click at [1063, 59] on icon at bounding box center [1058, 59] width 27 height 32
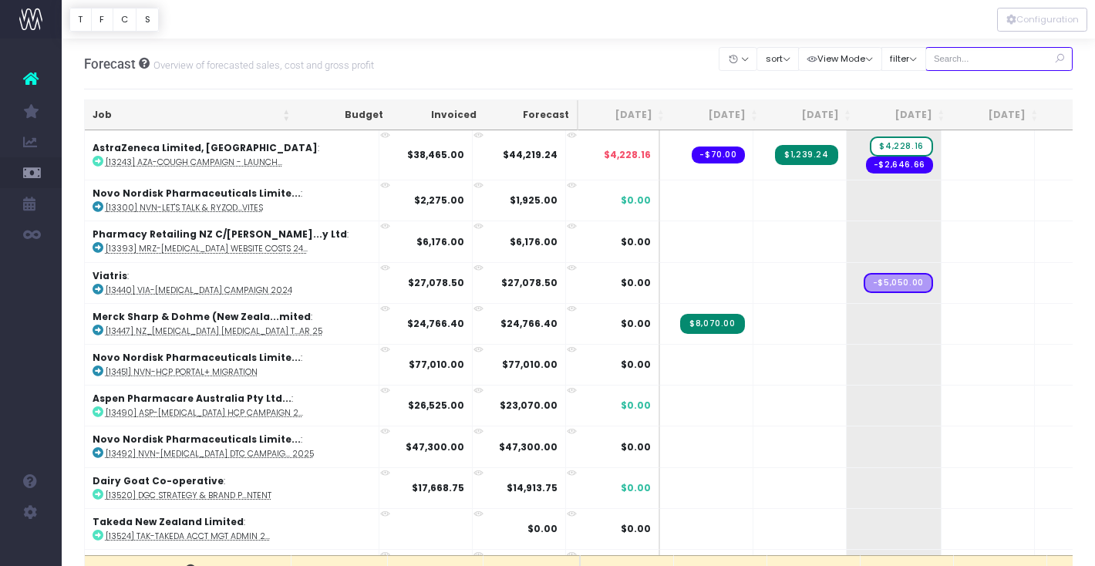
click at [997, 62] on input "text" at bounding box center [999, 59] width 148 height 24
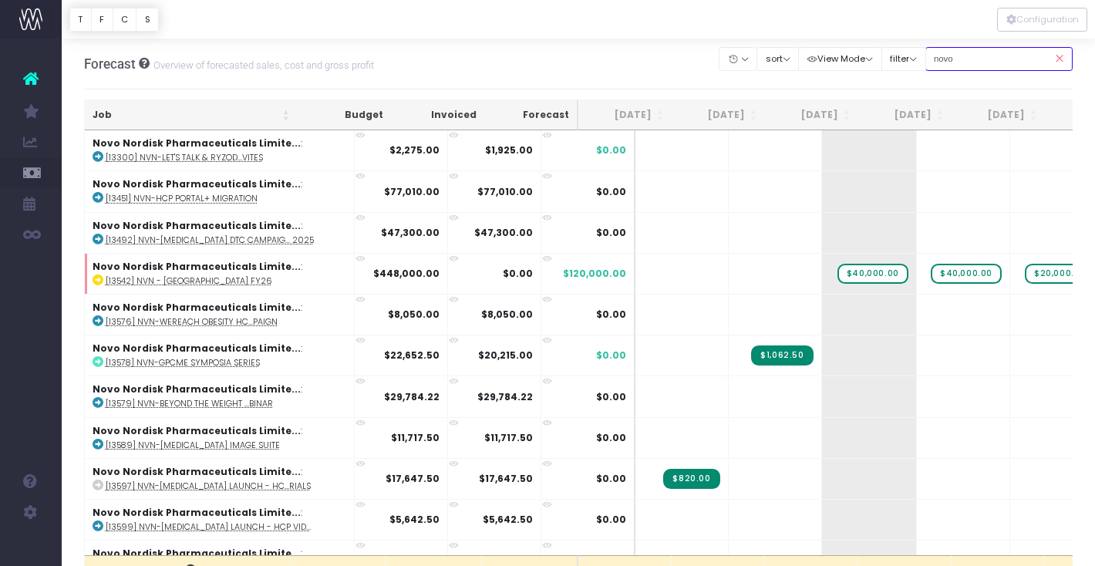
type input "novo"
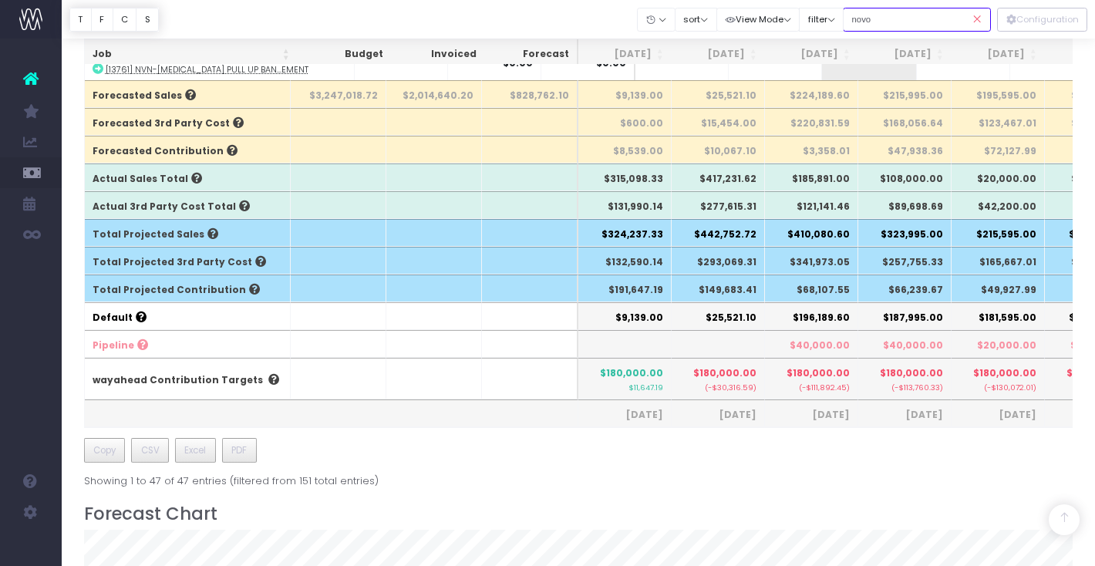
scroll to position [469, 0]
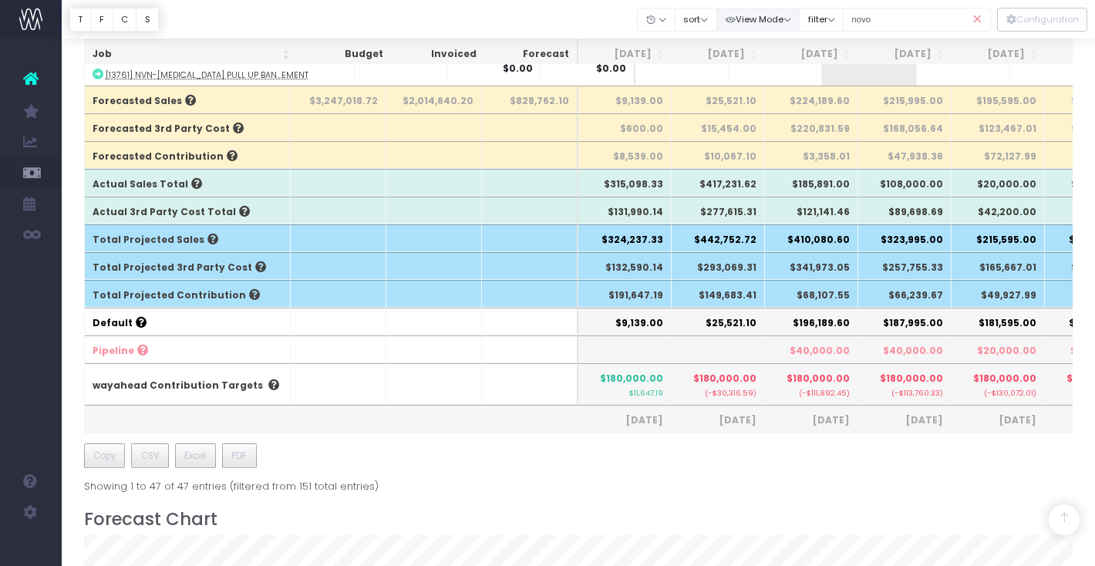
click at [789, 16] on button "View Mode" at bounding box center [758, 20] width 84 height 24
click at [745, 48] on icon at bounding box center [738, 49] width 14 height 2
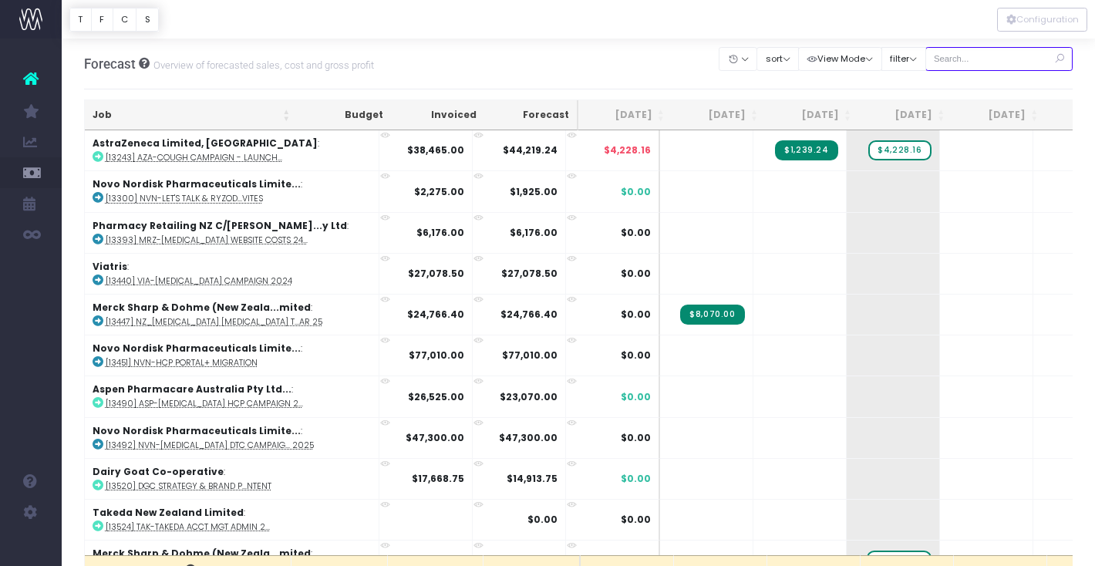
click at [969, 59] on input "text" at bounding box center [999, 59] width 148 height 24
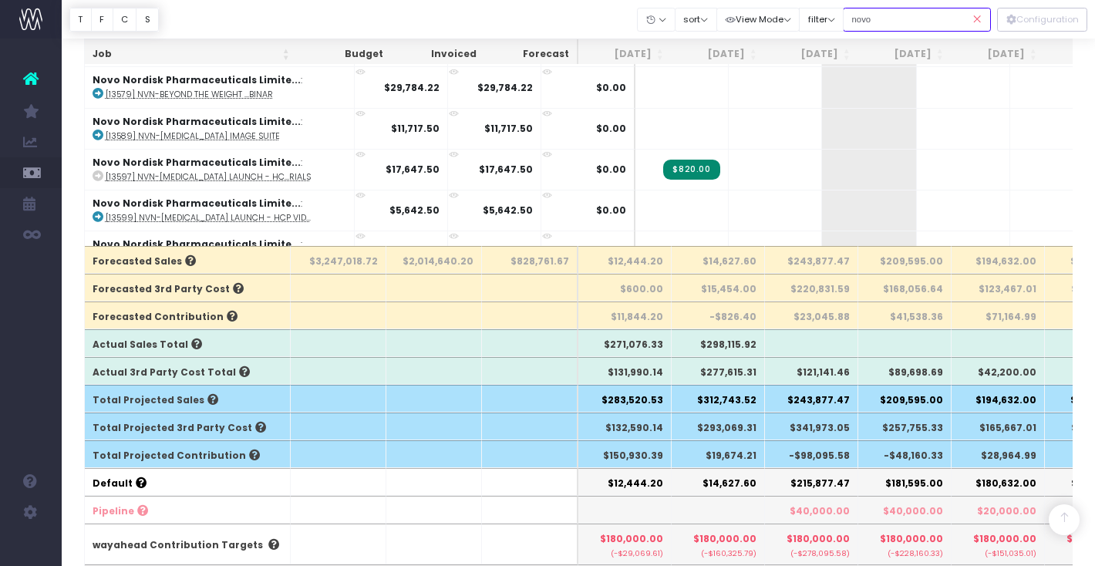
scroll to position [311, 0]
type input "novo"
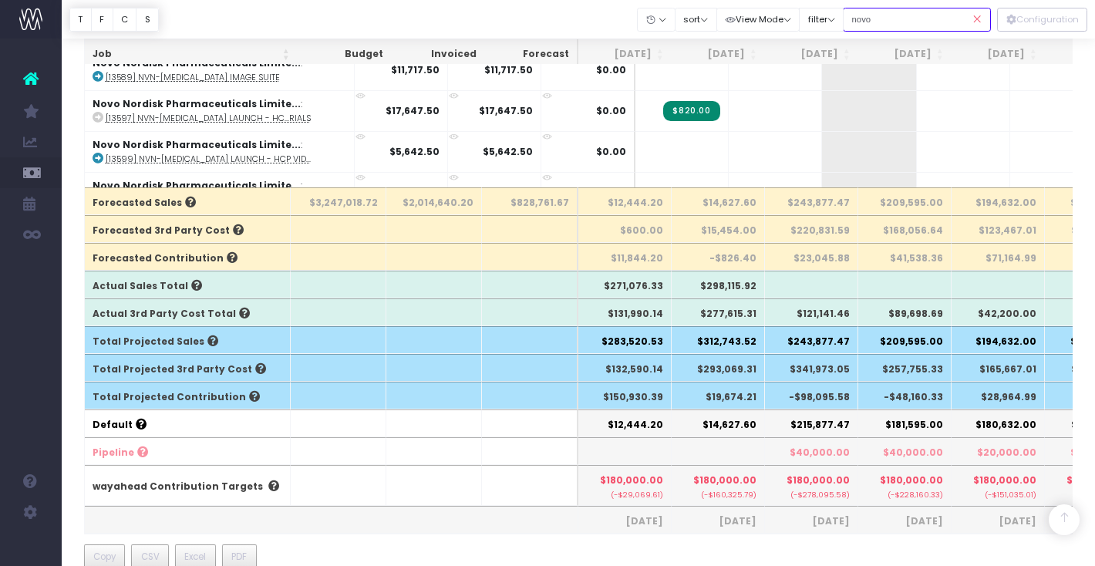
scroll to position [368, 0]
click at [983, 15] on icon at bounding box center [977, 20] width 27 height 32
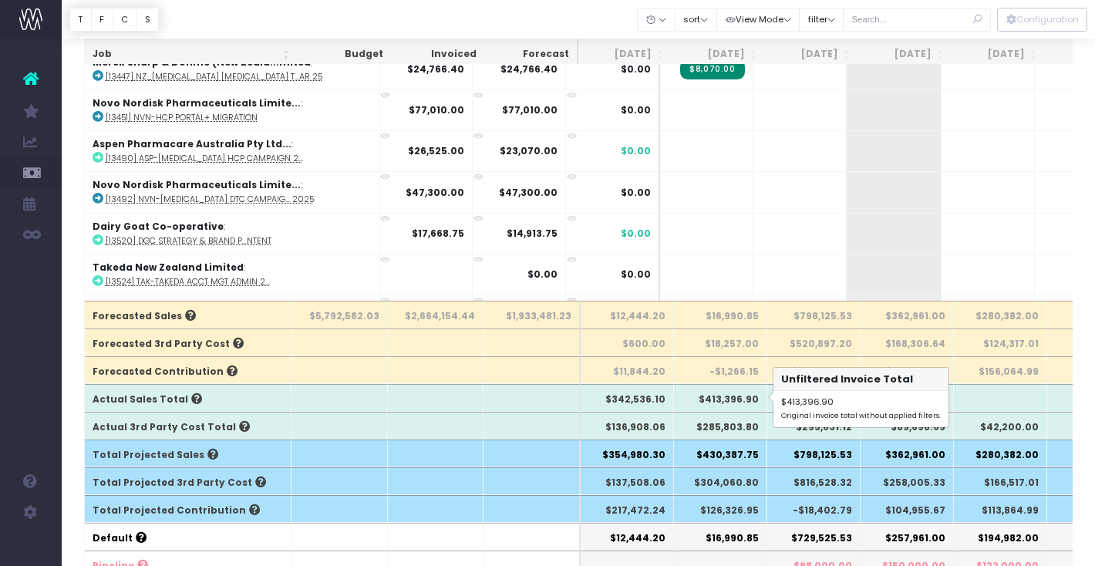
scroll to position [0, 0]
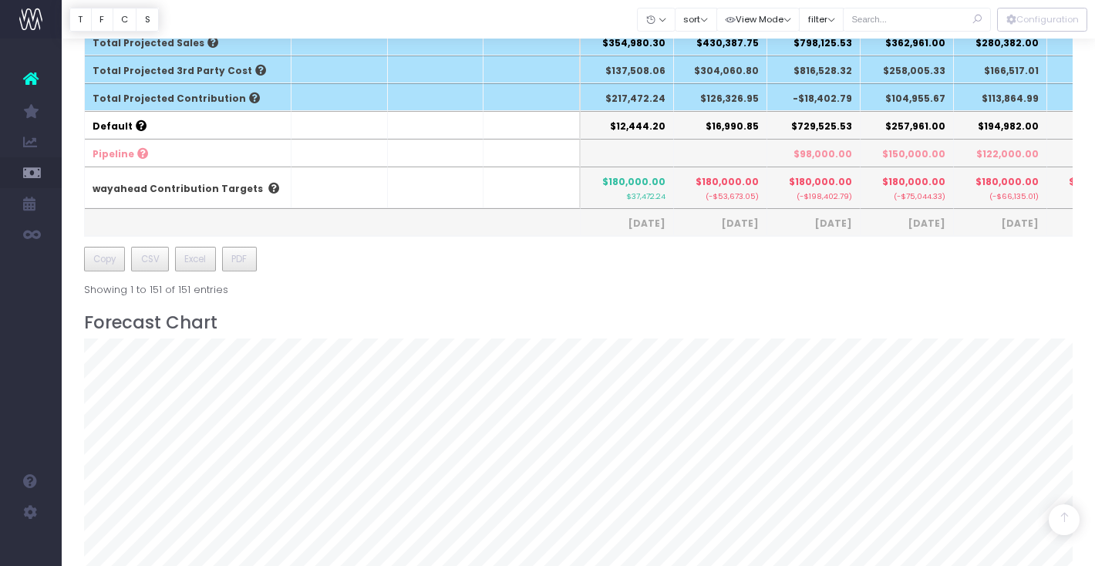
scroll to position [663, 0]
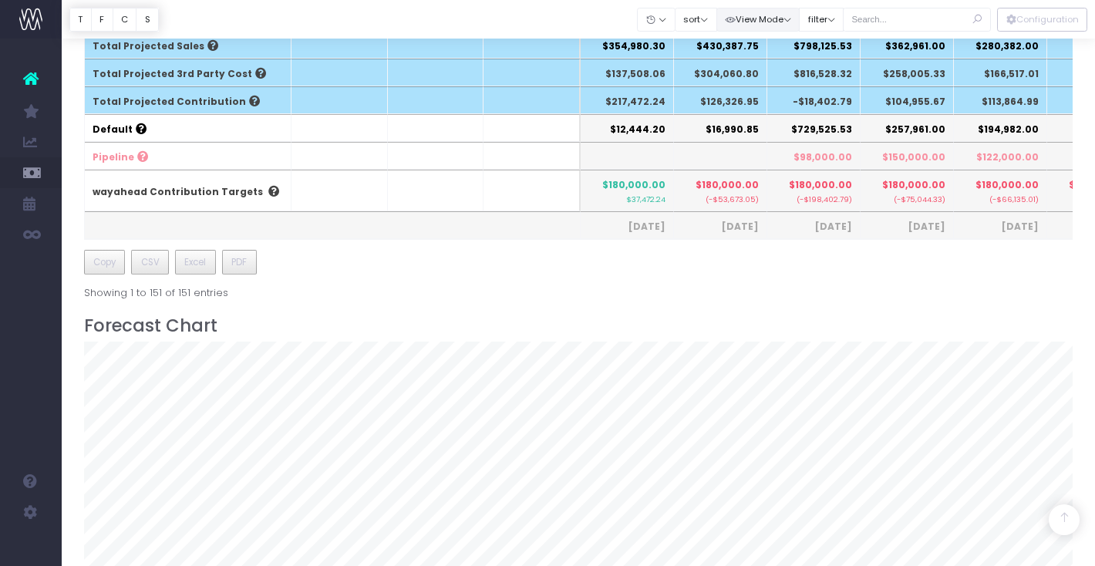
click at [756, 19] on button "View Mode" at bounding box center [758, 20] width 84 height 24
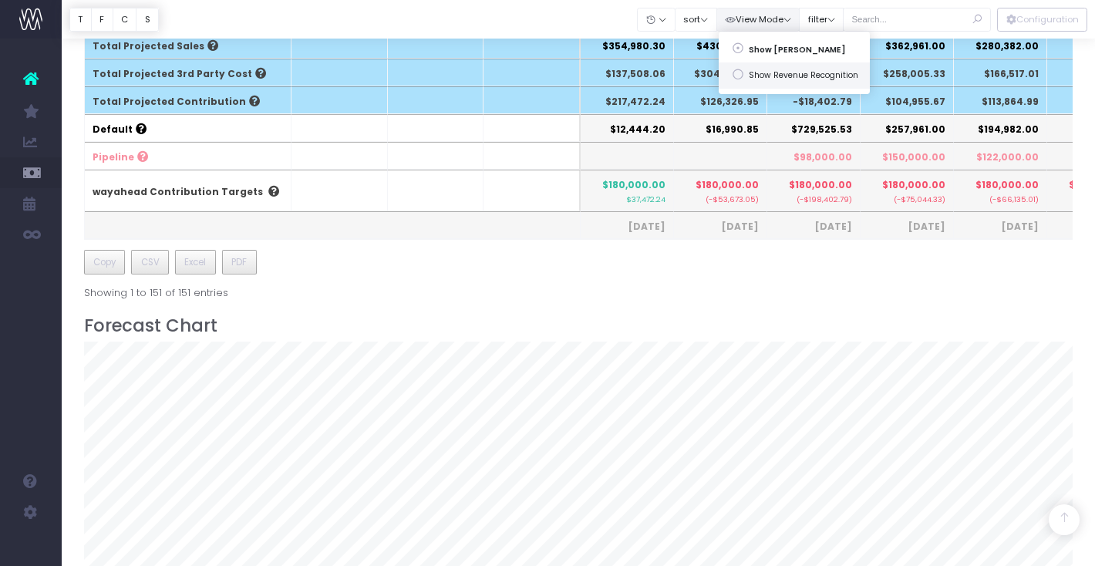
click at [745, 76] on icon at bounding box center [738, 75] width 14 height 2
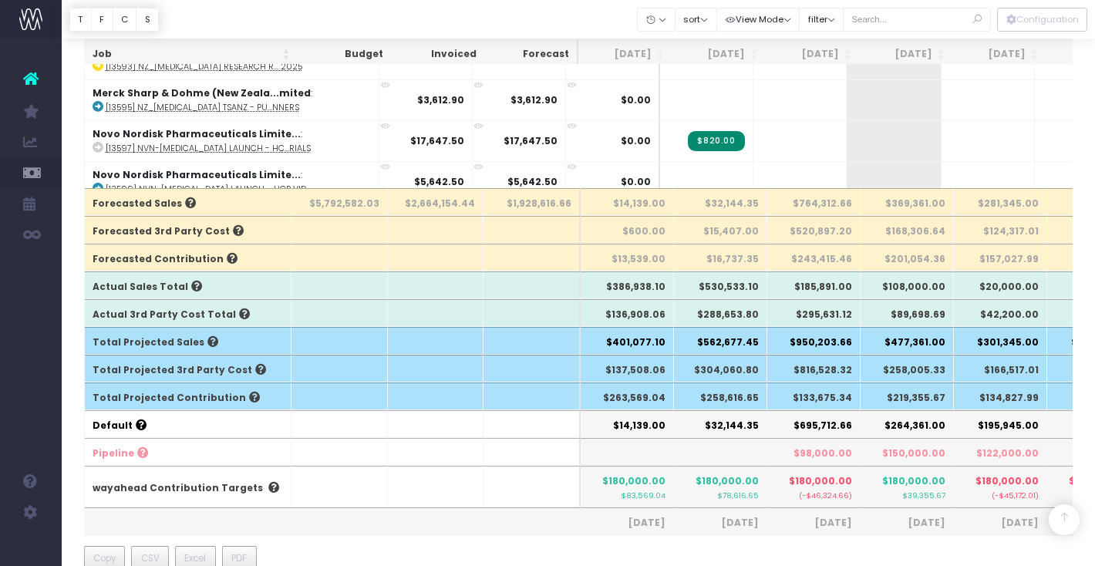
scroll to position [365, 0]
